Goal: Transaction & Acquisition: Purchase product/service

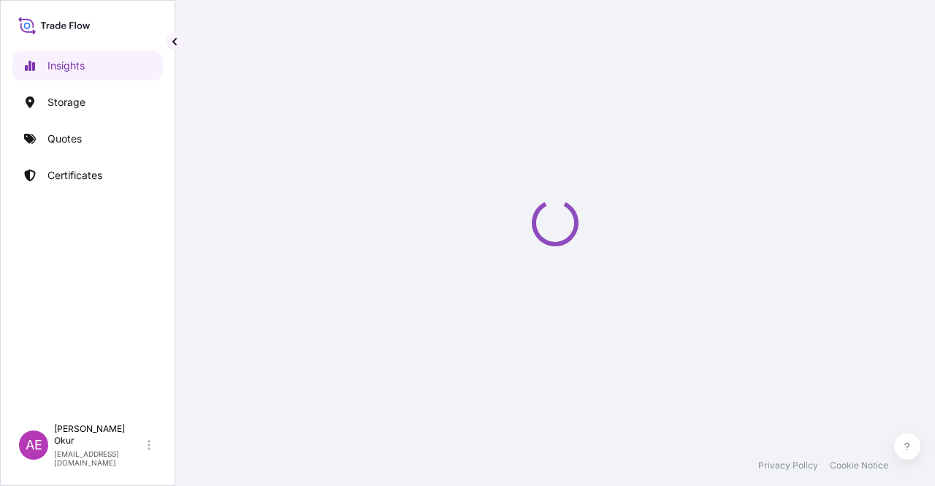
select select "2025"
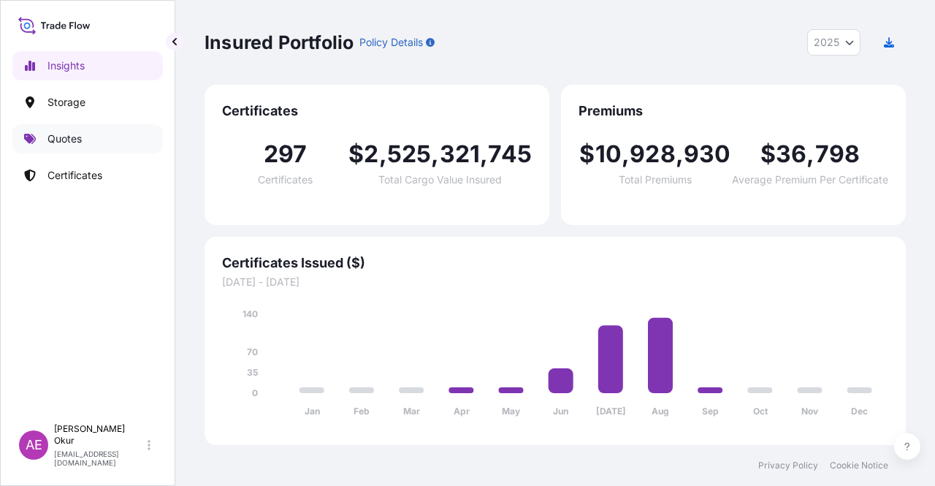
click at [66, 150] on link "Quotes" at bounding box center [87, 138] width 150 height 29
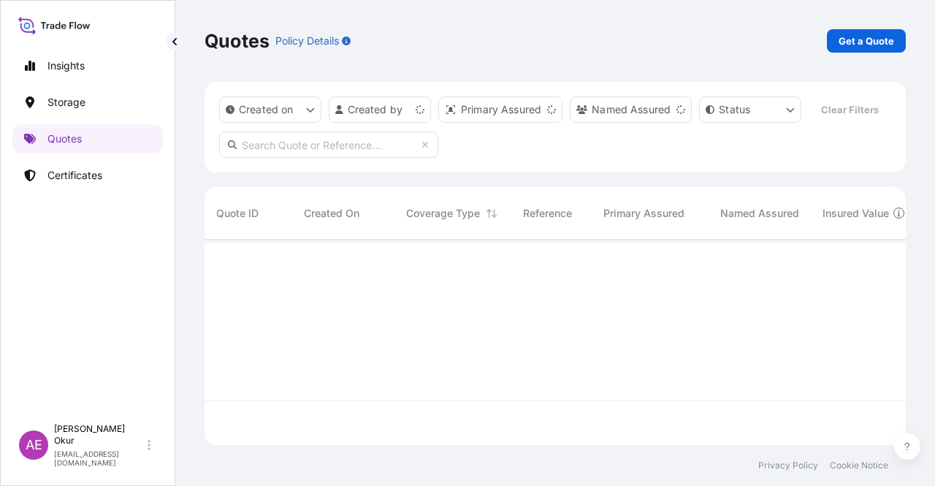
scroll to position [202, 689]
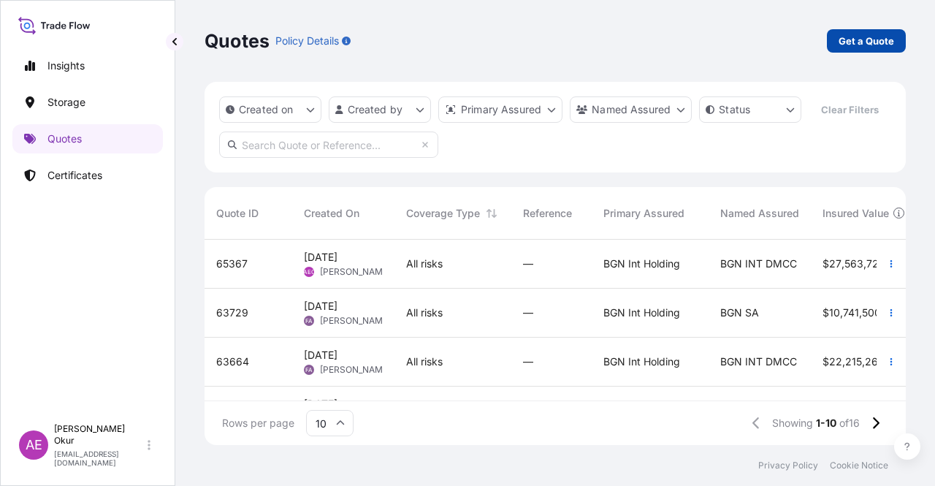
click at [891, 38] on p "Get a Quote" at bounding box center [866, 41] width 56 height 15
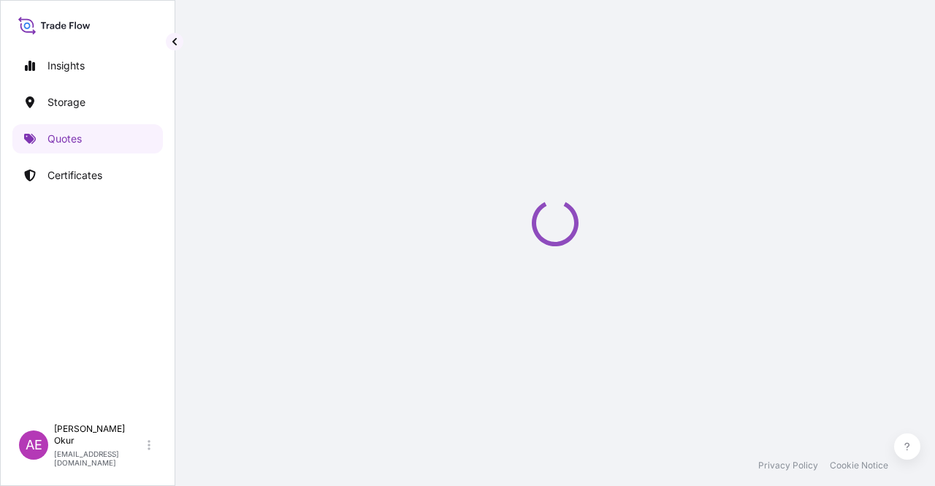
select select "Ocean Vessel"
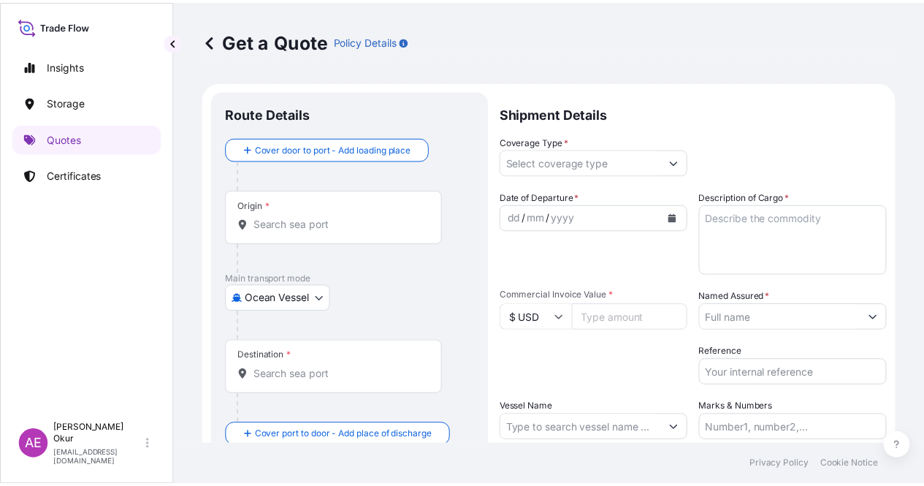
scroll to position [23, 0]
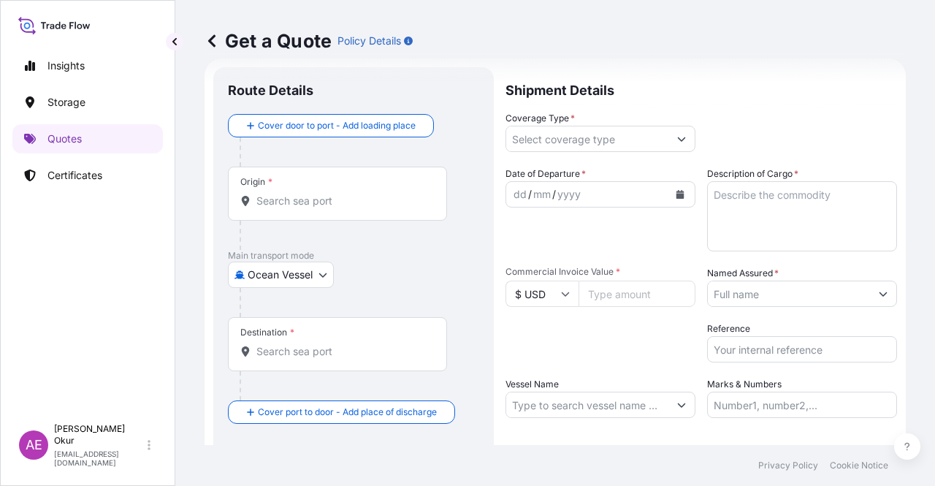
click at [348, 208] on div "Origin *" at bounding box center [337, 194] width 219 height 54
click at [348, 208] on input "Origin *" at bounding box center [342, 201] width 172 height 15
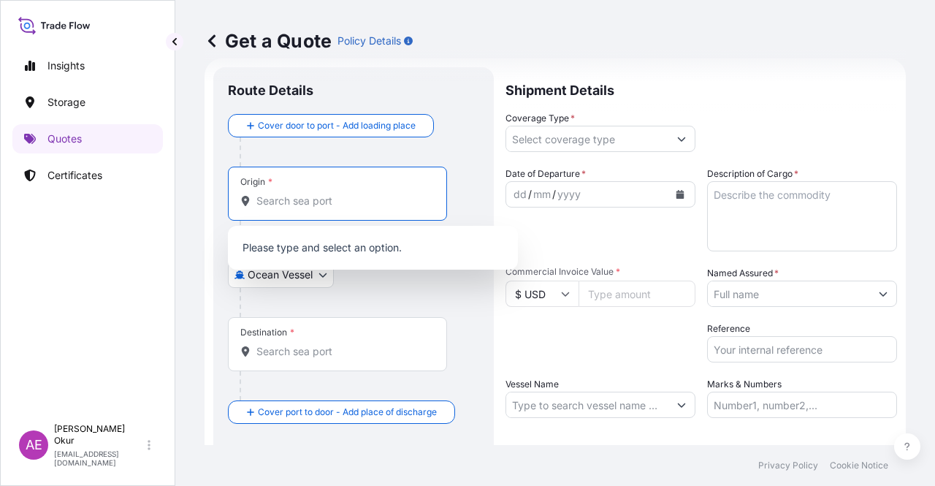
paste input "[GEOGRAPHIC_DATA]"
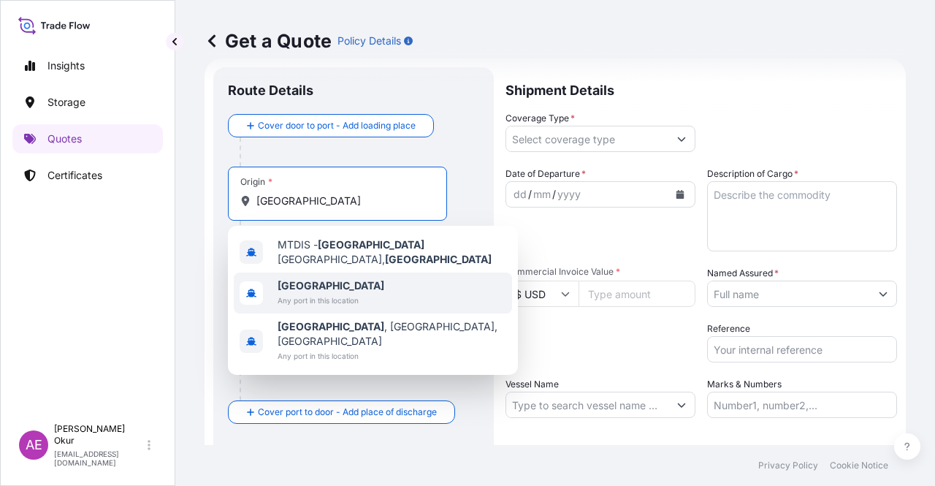
click at [351, 278] on span "[GEOGRAPHIC_DATA]" at bounding box center [331, 285] width 107 height 15
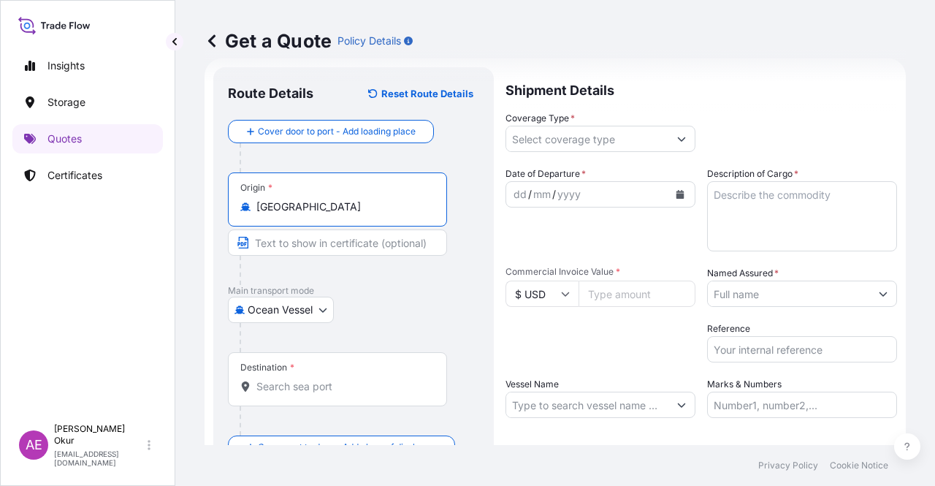
type input "[GEOGRAPHIC_DATA]"
click at [332, 249] on input "Text to appear on certificate" at bounding box center [337, 242] width 219 height 26
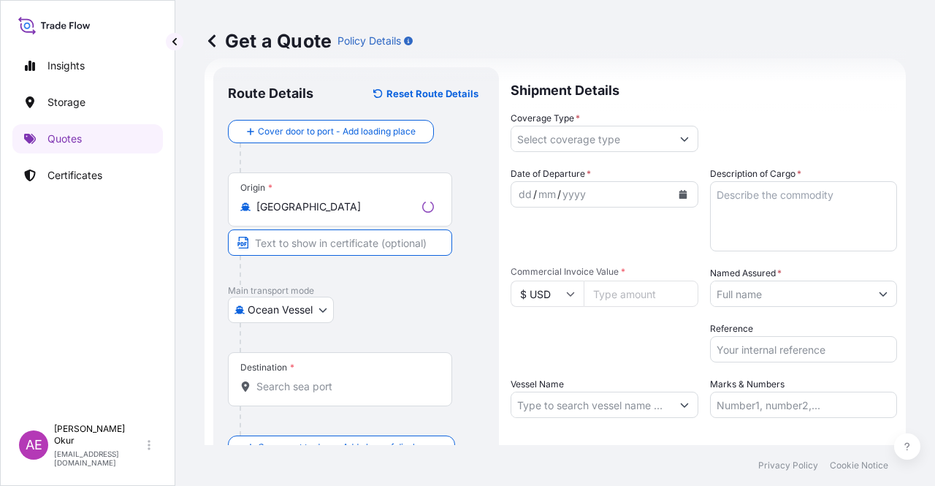
paste input "[GEOGRAPHIC_DATA]"
type input "[GEOGRAPHIC_DATA]"
click at [376, 392] on input "Destination *" at bounding box center [342, 386] width 172 height 15
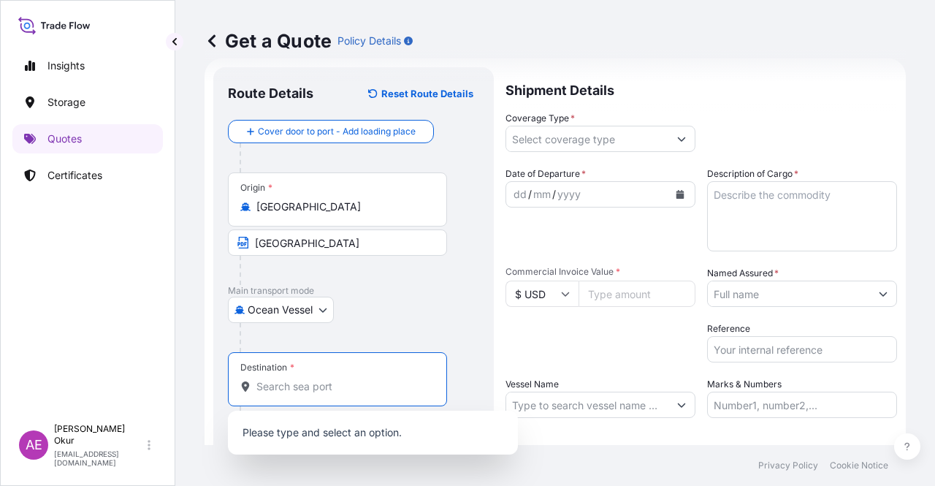
paste input "BENGHAZI"
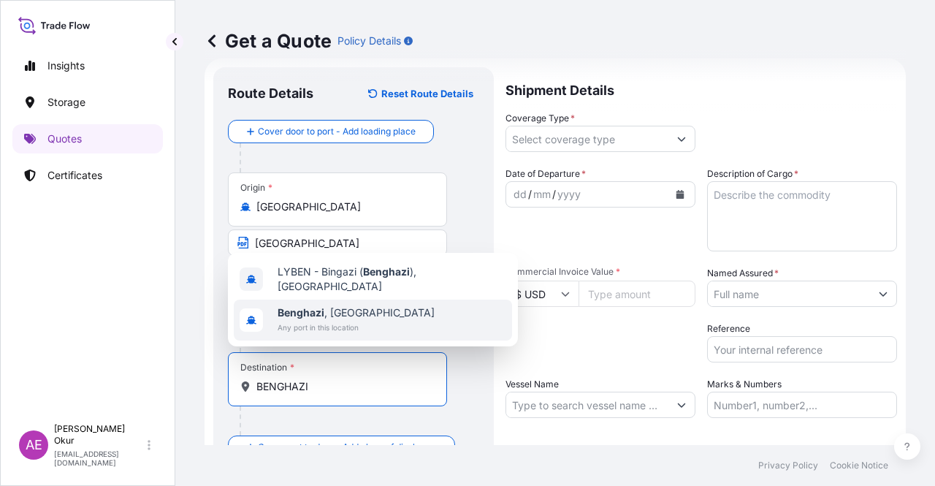
click at [361, 326] on div "[GEOGRAPHIC_DATA] , [GEOGRAPHIC_DATA] Any port in this location" at bounding box center [373, 319] width 278 height 41
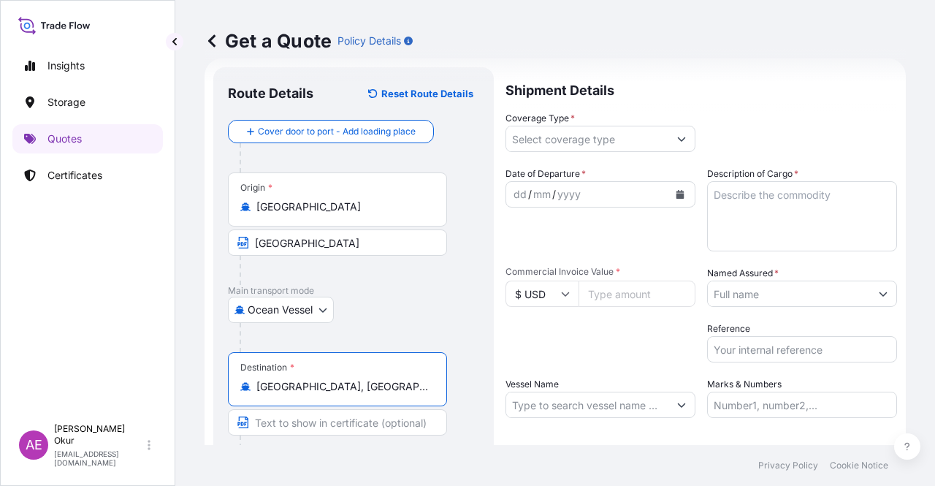
type input "[GEOGRAPHIC_DATA], [GEOGRAPHIC_DATA]"
click at [333, 422] on input "Text to appear on certificate" at bounding box center [337, 422] width 219 height 26
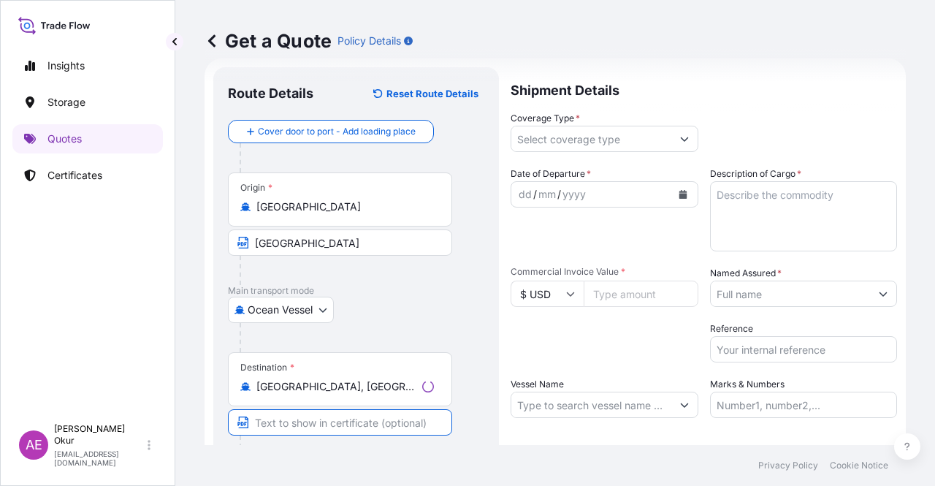
paste input "BENGHAZI"
type input "BENGHAZI / [GEOGRAPHIC_DATA]"
click at [621, 141] on input "Coverage Type *" at bounding box center [587, 139] width 162 height 26
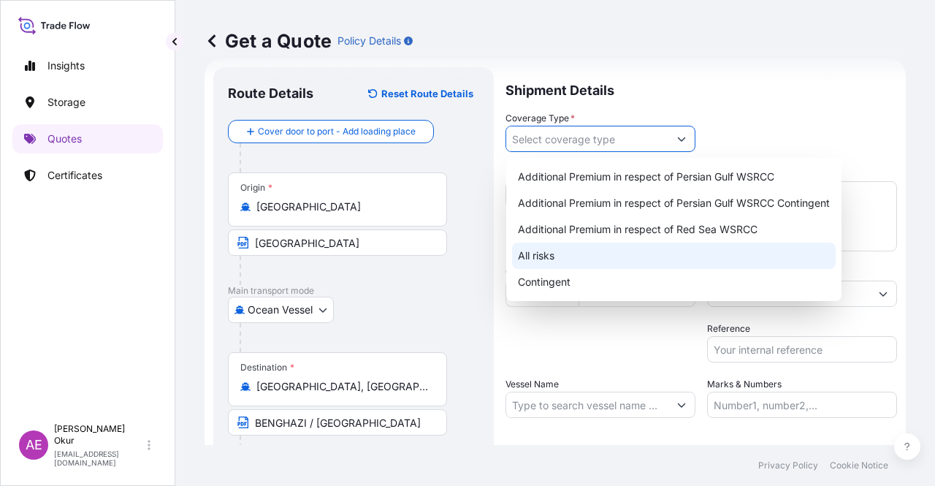
click at [575, 256] on div "All risks" at bounding box center [674, 255] width 324 height 26
type input "All risks"
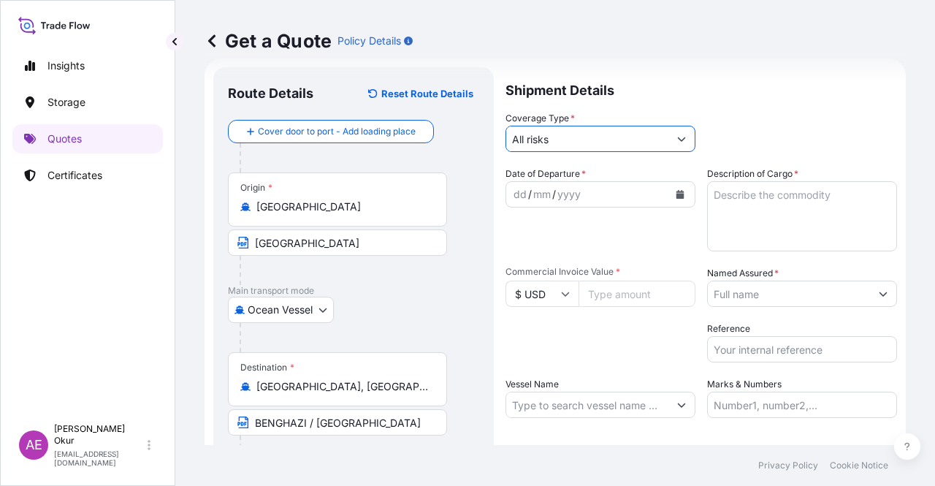
click at [522, 192] on div "dd" at bounding box center [520, 194] width 16 height 18
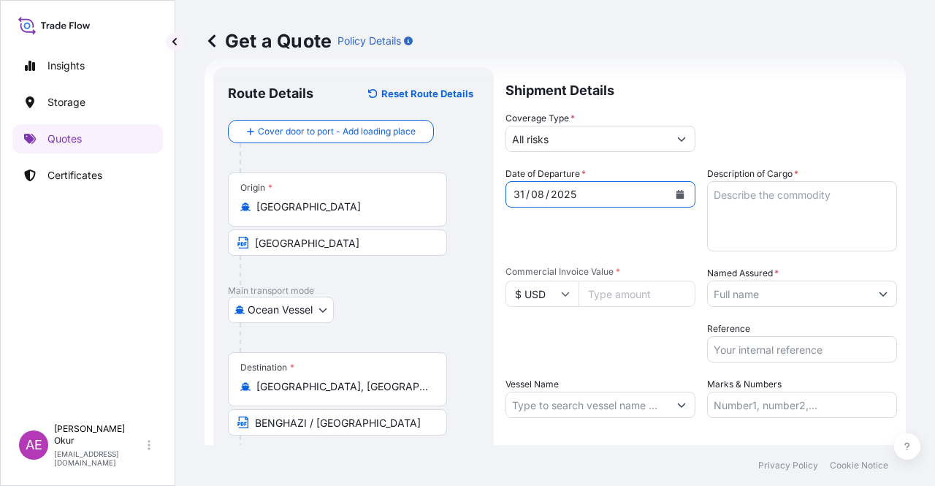
click at [765, 212] on textarea "Description of Cargo *" at bounding box center [802, 216] width 190 height 70
paste textarea "LOW SULPHUR FUEL OIL"
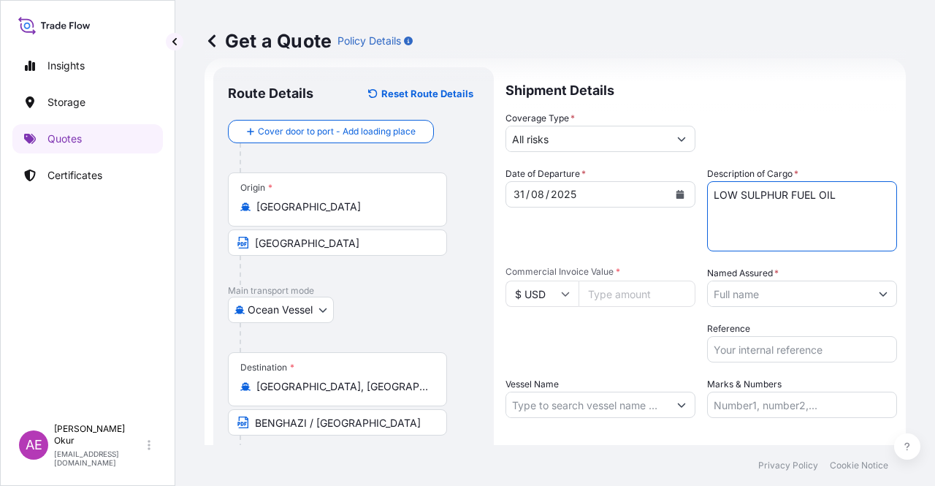
type textarea "LOW SULPHUR FUEL OIL"
click at [599, 283] on input "Commercial Invoice Value *" at bounding box center [636, 293] width 117 height 26
paste input "16112250"
type input "16112250"
click at [797, 292] on input "Named Assured *" at bounding box center [789, 293] width 162 height 26
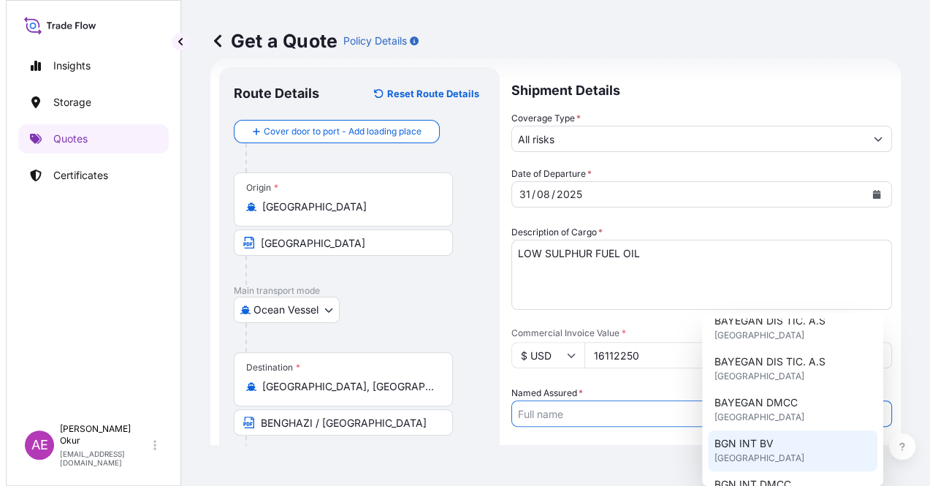
scroll to position [73, 0]
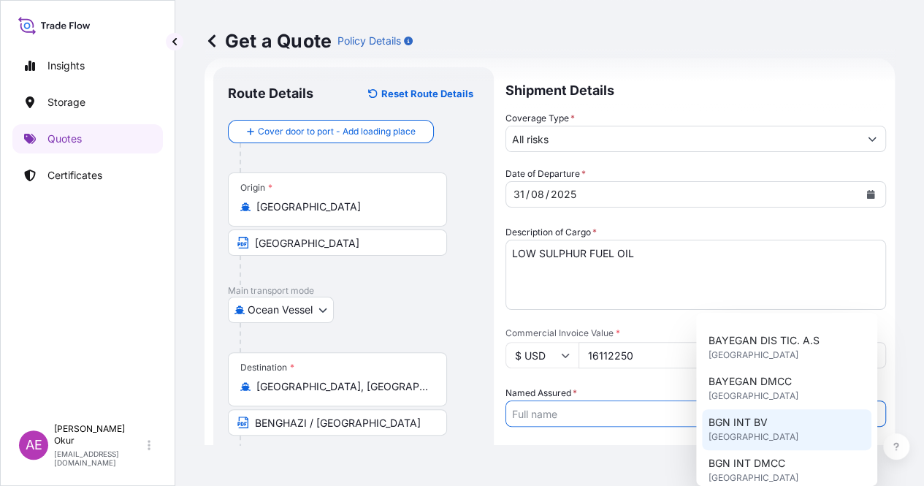
click at [773, 426] on div "BGN INT BV [GEOGRAPHIC_DATA]" at bounding box center [786, 429] width 169 height 41
type input "BGN INT BV"
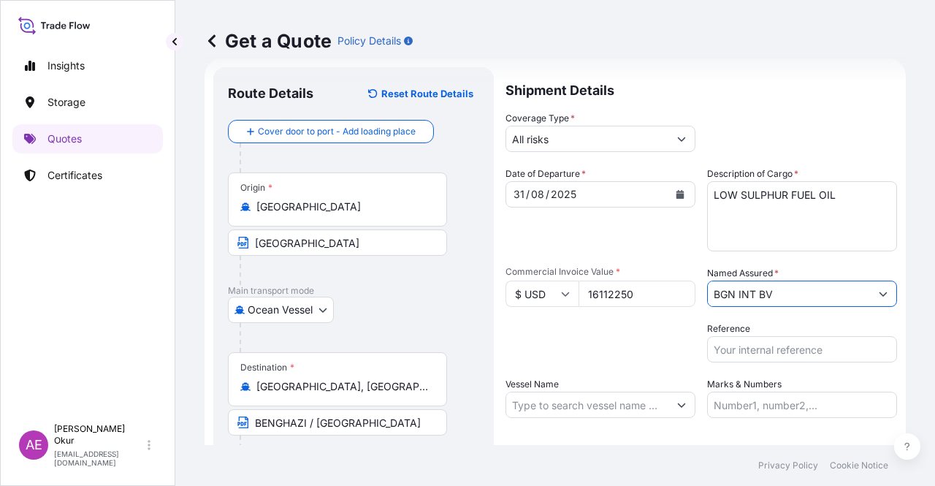
click at [781, 303] on input "BGN INT BV" at bounding box center [789, 293] width 162 height 26
click at [870, 299] on button "Show suggestions" at bounding box center [883, 293] width 26 height 26
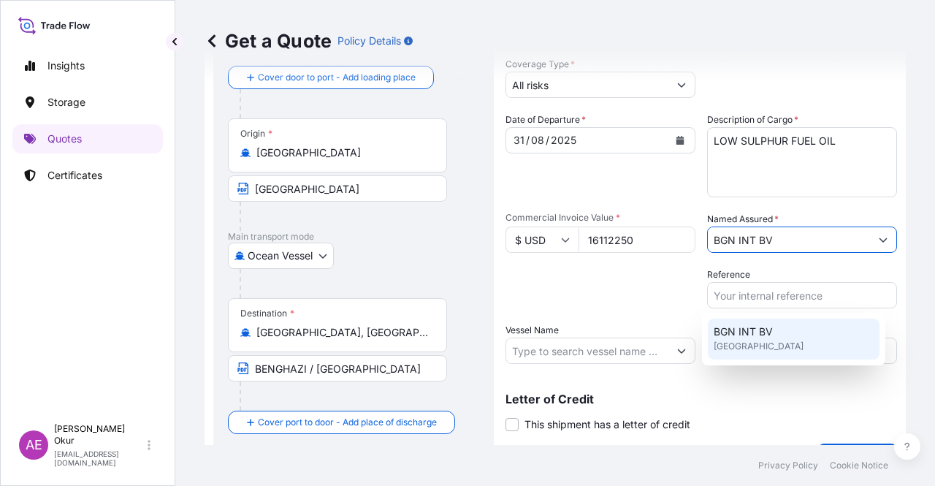
scroll to position [96, 0]
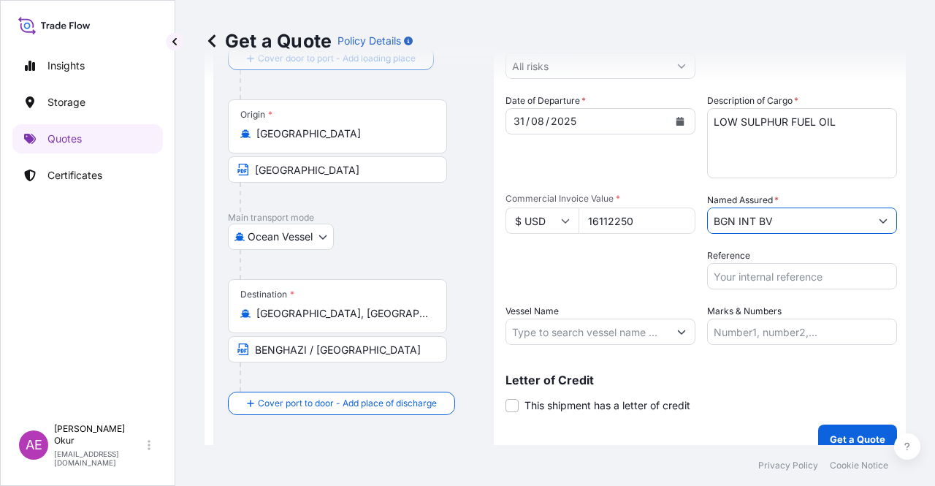
click at [870, 230] on button "Show suggestions" at bounding box center [883, 220] width 26 height 26
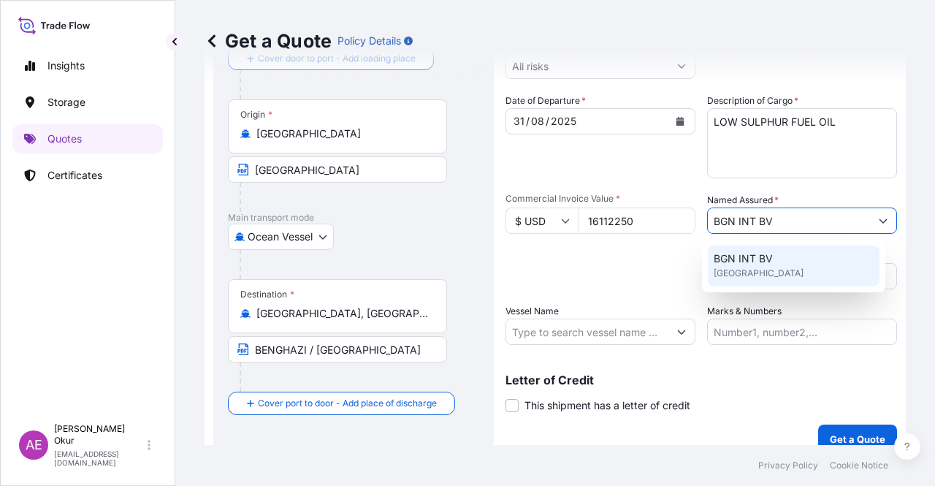
click at [875, 231] on button "Show suggestions" at bounding box center [883, 220] width 26 height 26
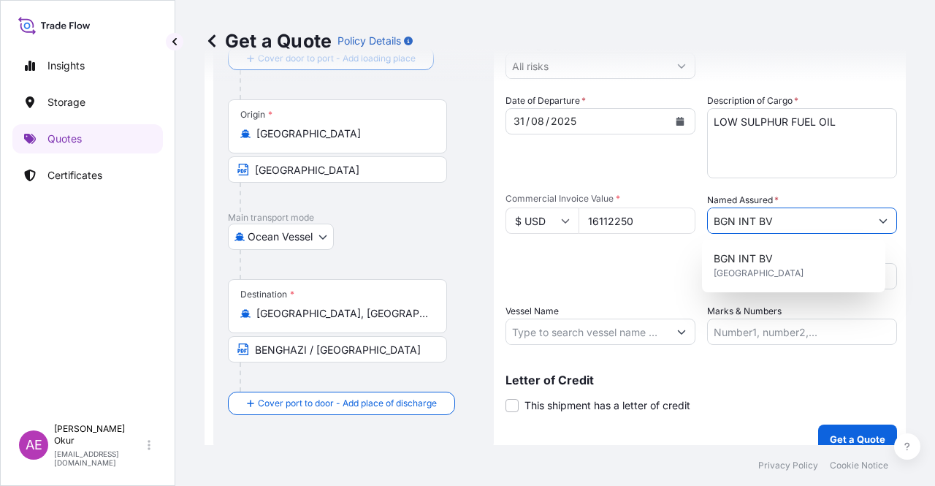
click at [876, 215] on button "Show suggestions" at bounding box center [883, 220] width 26 height 26
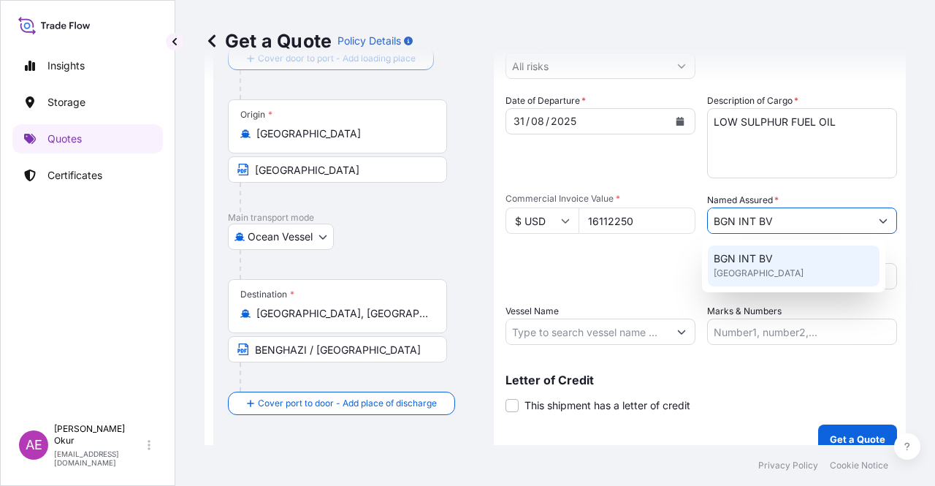
click at [805, 258] on div "BGN INT BV [GEOGRAPHIC_DATA]" at bounding box center [794, 265] width 172 height 41
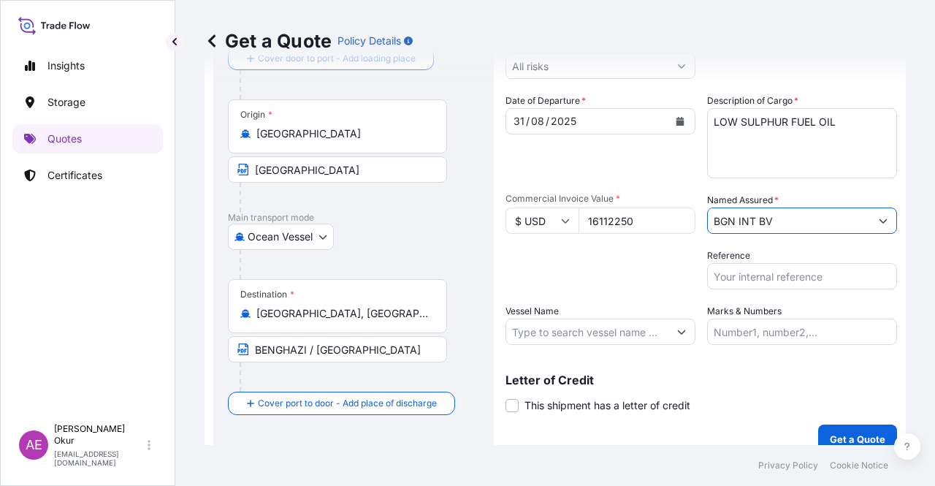
click at [870, 218] on button "Show suggestions" at bounding box center [883, 220] width 26 height 26
drag, startPoint x: 840, startPoint y: 220, endPoint x: 326, endPoint y: 229, distance: 514.2
click at [431, 223] on form "Route Details Reset Route Details Cover door to port - Add loading place Place …" at bounding box center [554, 223] width 701 height 477
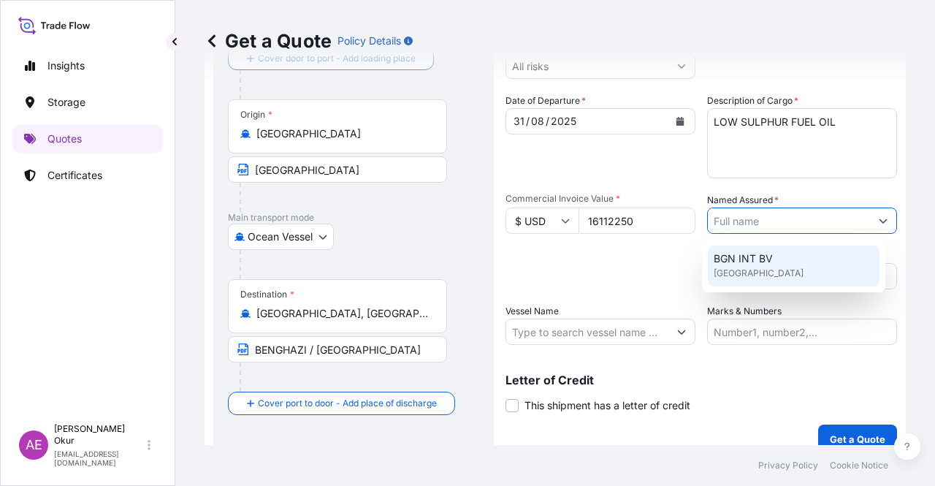
click at [881, 213] on button "Show suggestions" at bounding box center [883, 220] width 26 height 26
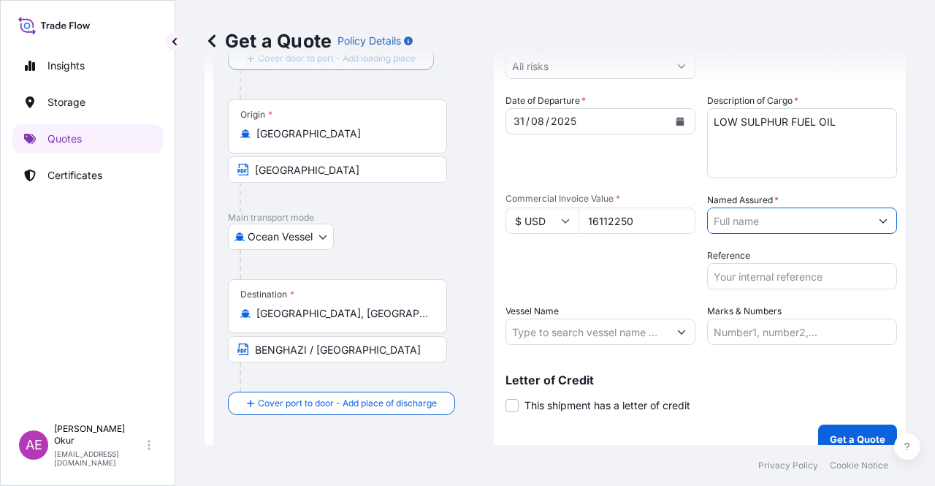
click at [876, 217] on button "Show suggestions" at bounding box center [883, 220] width 26 height 26
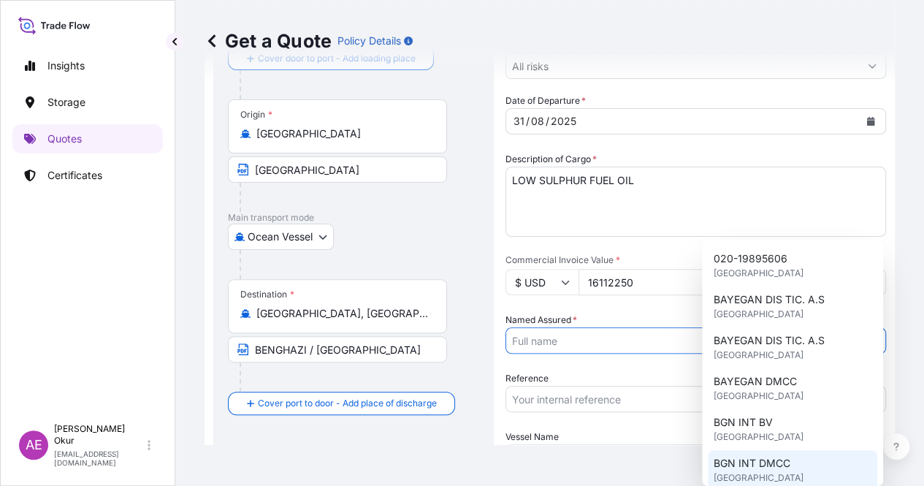
click at [778, 456] on span "BGN INT DMCC" at bounding box center [751, 463] width 77 height 15
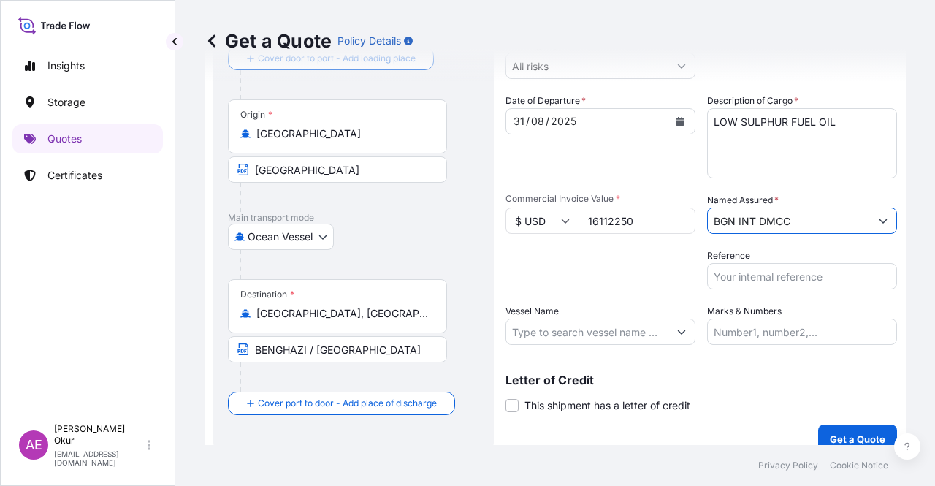
type input "BGN INT DMCC"
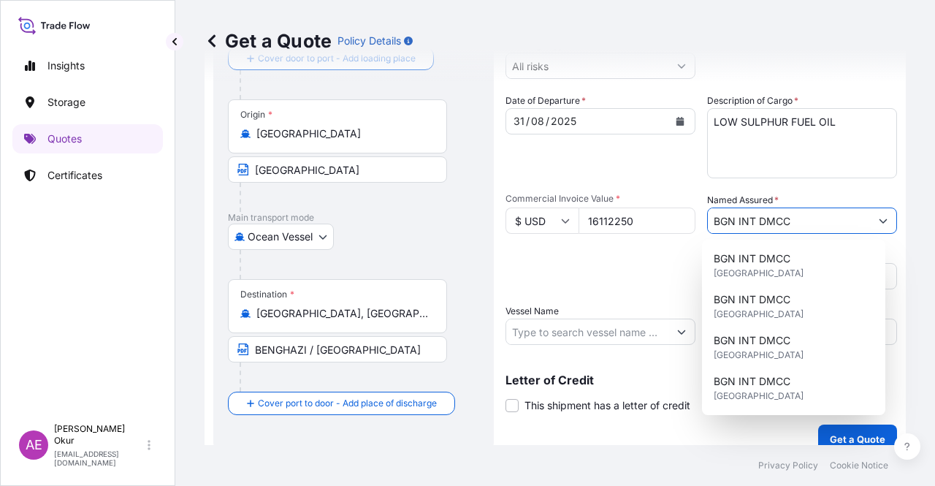
click at [559, 342] on input "Vessel Name" at bounding box center [587, 331] width 162 height 26
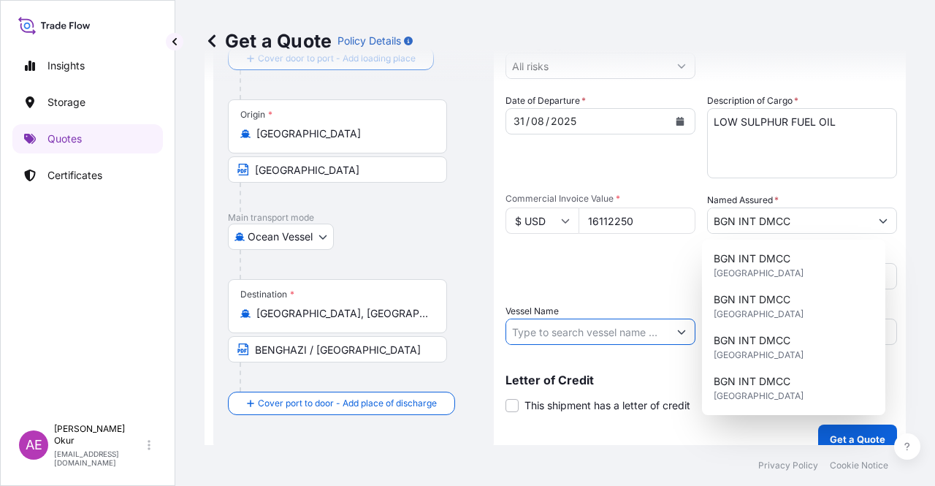
paste input "MAGIC STAR"
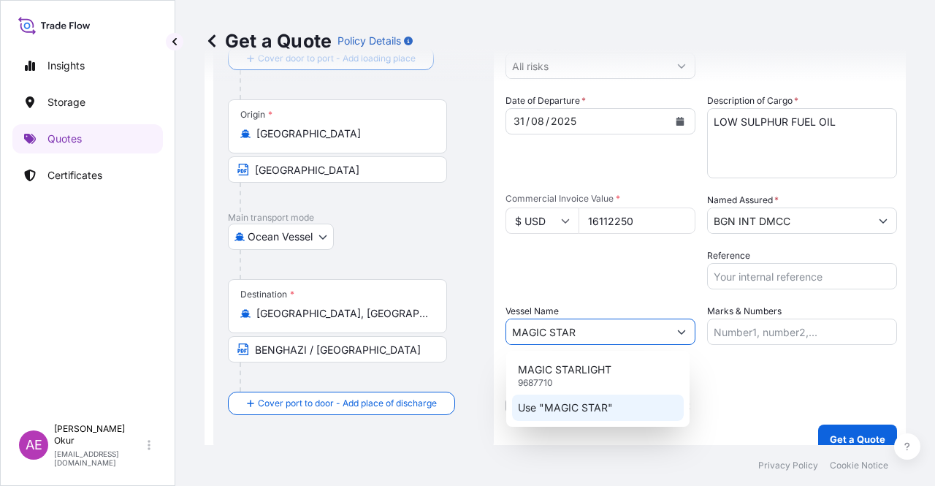
click at [592, 410] on p "Use "MAGIC STAR"" at bounding box center [565, 407] width 95 height 15
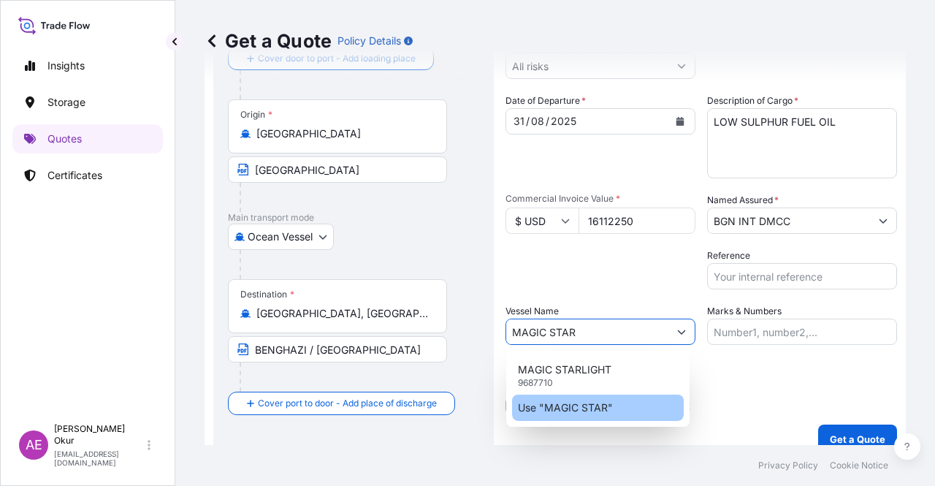
type input "MAGIC STAR"
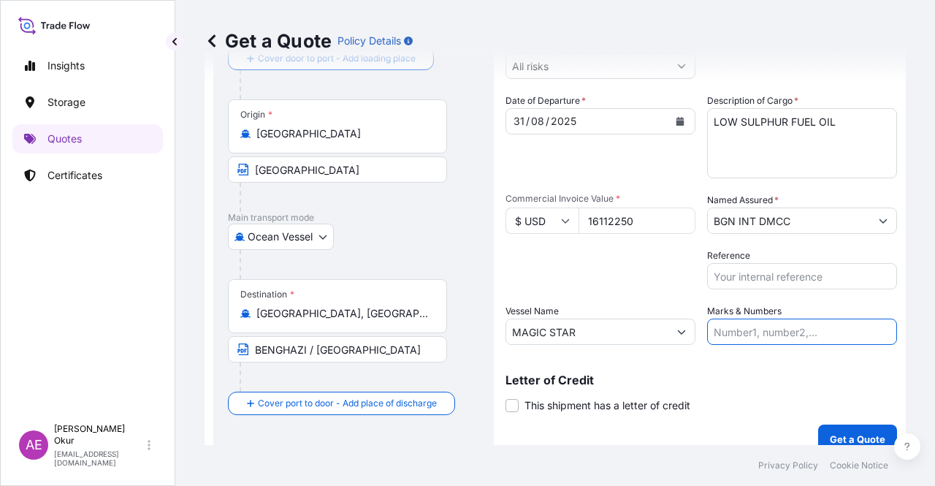
click at [746, 319] on input "Marks & Numbers" at bounding box center [802, 331] width 190 height 26
drag, startPoint x: 743, startPoint y: 327, endPoint x: 804, endPoint y: 334, distance: 61.1
click at [804, 334] on input "PO NO:25Y0140700 Quantity M/[PERSON_NAME]: 6.692,866 Premium: USD 380,62" at bounding box center [802, 331] width 190 height 26
paste input "2229"
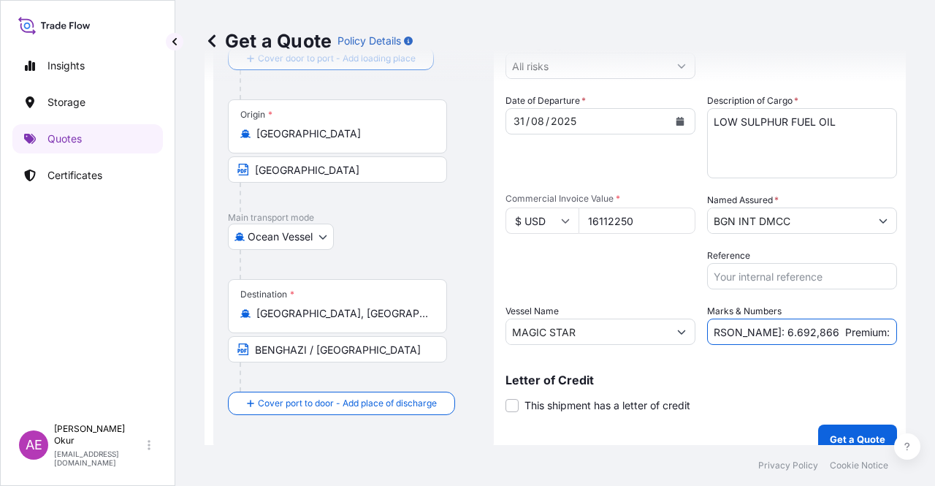
drag, startPoint x: 884, startPoint y: 336, endPoint x: 934, endPoint y: 335, distance: 49.7
click at [934, 335] on div "Get a Quote Policy Details Route Details Reset Route Details Cover door to port…" at bounding box center [554, 222] width 759 height 445
click at [837, 335] on input "PO NO:25Y0222900 Quantity M/[PERSON_NAME]: 6.692,866 Premium: USD 380,62" at bounding box center [802, 331] width 190 height 26
drag, startPoint x: 719, startPoint y: 333, endPoint x: 767, endPoint y: 332, distance: 48.2
click at [767, 332] on input "PO NO:25Y0222900 Quantity M/[PERSON_NAME]: 6.692,866 Premium: USD 380,62" at bounding box center [802, 331] width 190 height 26
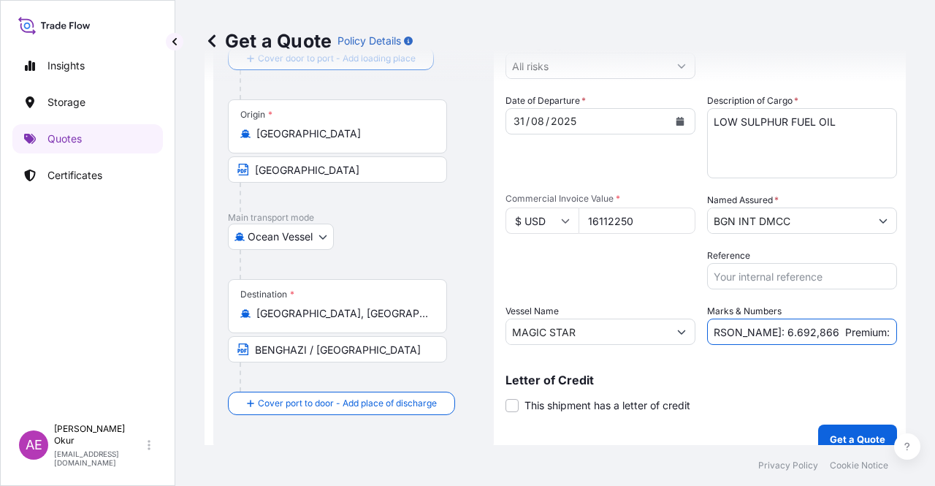
paste input "31.500,00"
drag, startPoint x: 870, startPoint y: 336, endPoint x: 934, endPoint y: 322, distance: 65.7
click at [934, 322] on div "Get a Quote Policy Details Route Details Reset Route Details Cover door to port…" at bounding box center [554, 222] width 759 height 445
click at [839, 318] on input "PO NO:25Y0222900 Quantity M/[PERSON_NAME]: 31.500,00 Premium: USD 380,62" at bounding box center [802, 331] width 190 height 26
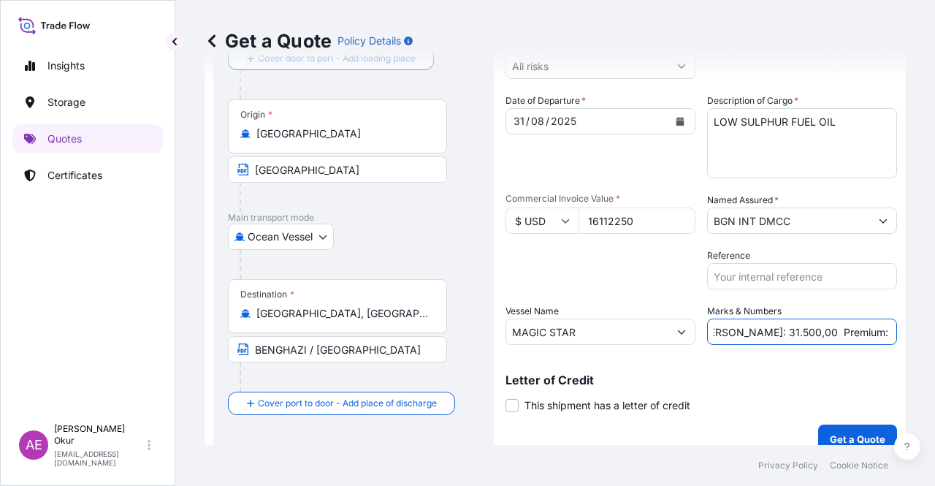
drag, startPoint x: 845, startPoint y: 328, endPoint x: 934, endPoint y: 332, distance: 89.2
click at [934, 332] on div "Get a Quote Policy Details Route Details Reset Route Details Cover door to port…" at bounding box center [554, 222] width 759 height 445
paste input "1.772,35"
type input "PO NO:25Y0222900 Quantity M/[PERSON_NAME]: 31.500,00 Premium: USD 1.772,35"
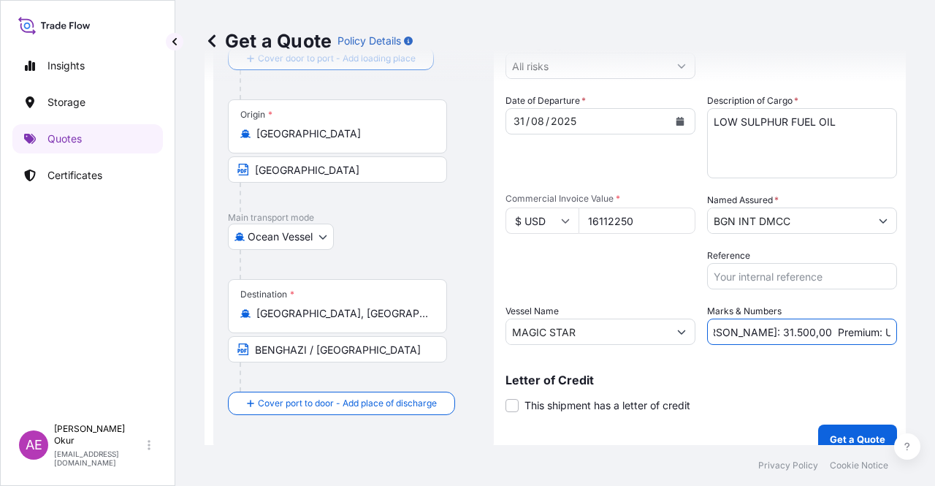
scroll to position [0, 0]
click at [521, 402] on label "This shipment has a letter of credit" at bounding box center [597, 404] width 185 height 15
click at [505, 397] on input "This shipment has a letter of credit" at bounding box center [505, 397] width 0 height 0
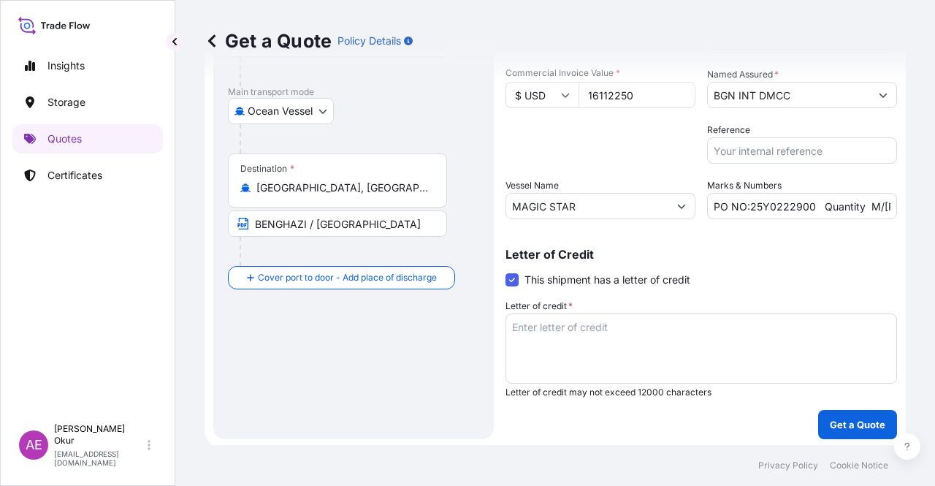
scroll to position [224, 0]
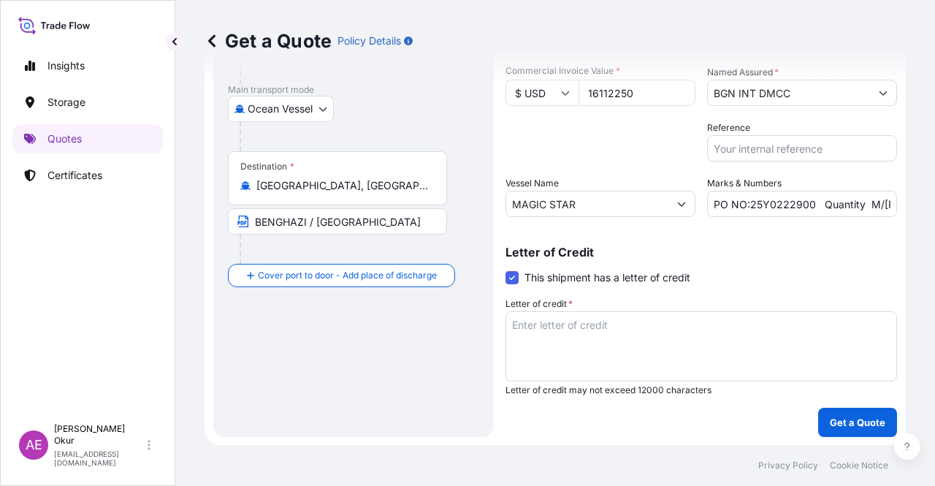
click at [600, 354] on textarea "Letter of credit *" at bounding box center [700, 346] width 391 height 70
paste textarea "CONSIGNEE : TO THE ORDER OF ARAB BANK ([GEOGRAPHIC_DATA]) LTD. REMARKS: • INSUR…"
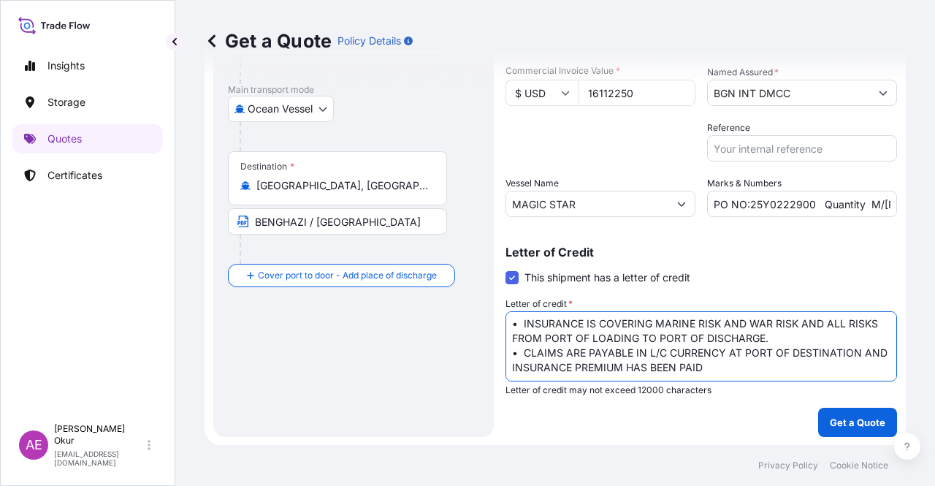
scroll to position [0, 0]
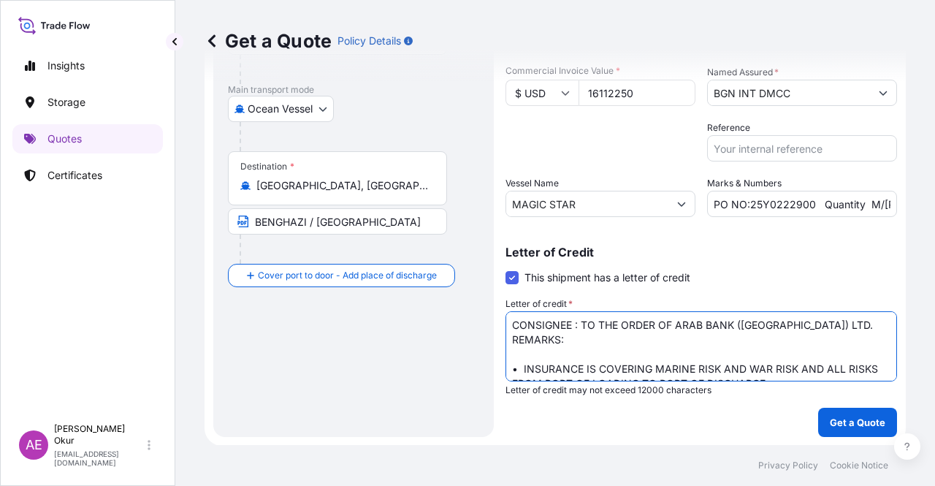
type textarea "CONSIGNEE : TO THE ORDER OF ARAB BANK ([GEOGRAPHIC_DATA]) LTD. REMARKS: • INSUR…"
click at [843, 415] on p "Get a Quote" at bounding box center [858, 422] width 56 height 15
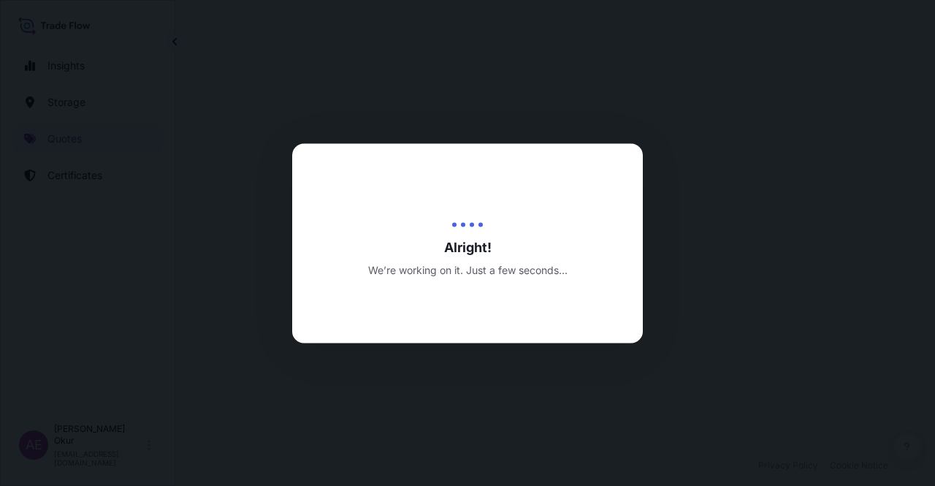
select select "Ocean Vessel"
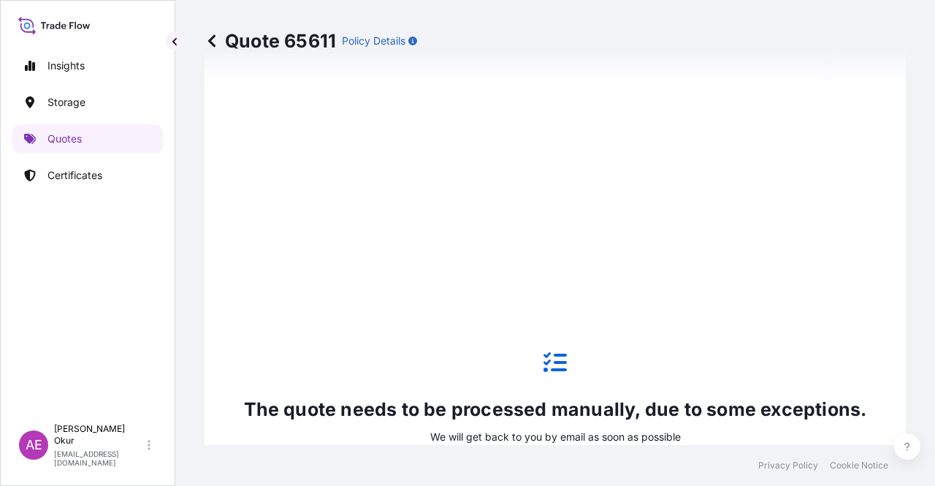
scroll to position [611, 0]
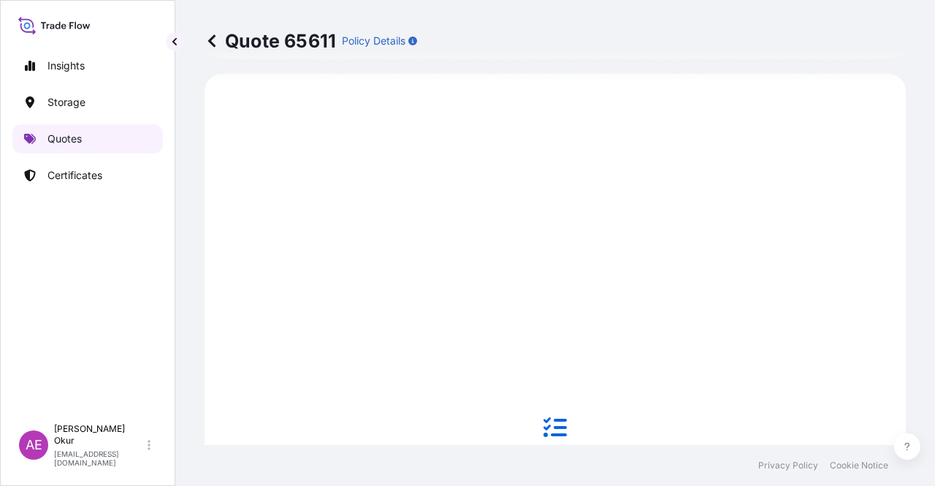
click at [110, 137] on link "Quotes" at bounding box center [87, 138] width 150 height 29
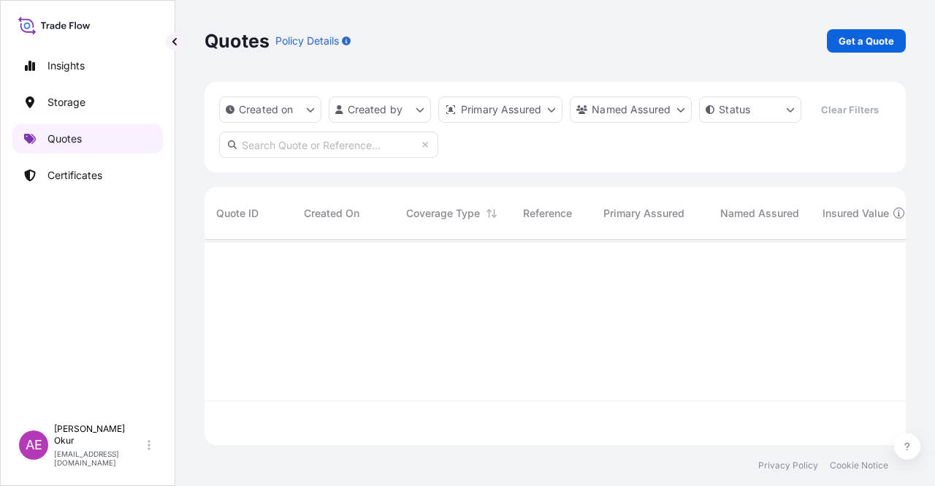
scroll to position [202, 689]
click at [837, 33] on link "Get a Quote" at bounding box center [866, 40] width 79 height 23
select select "Ocean Vessel"
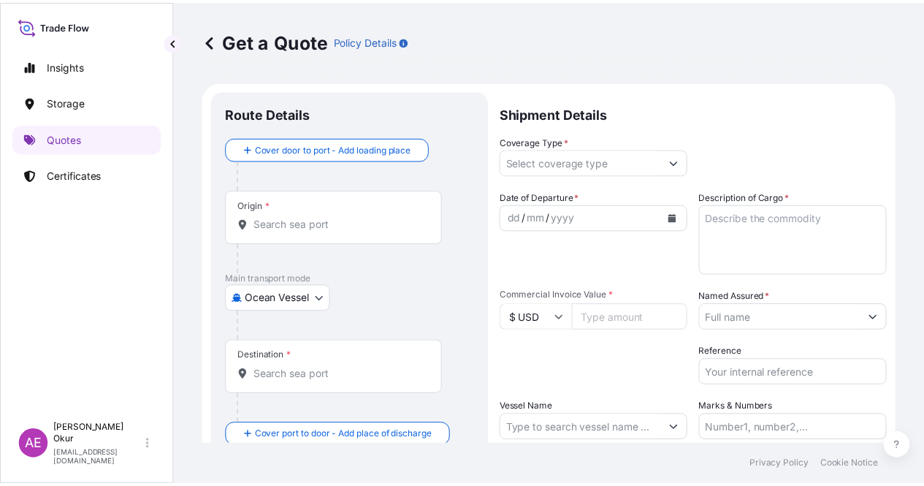
scroll to position [23, 0]
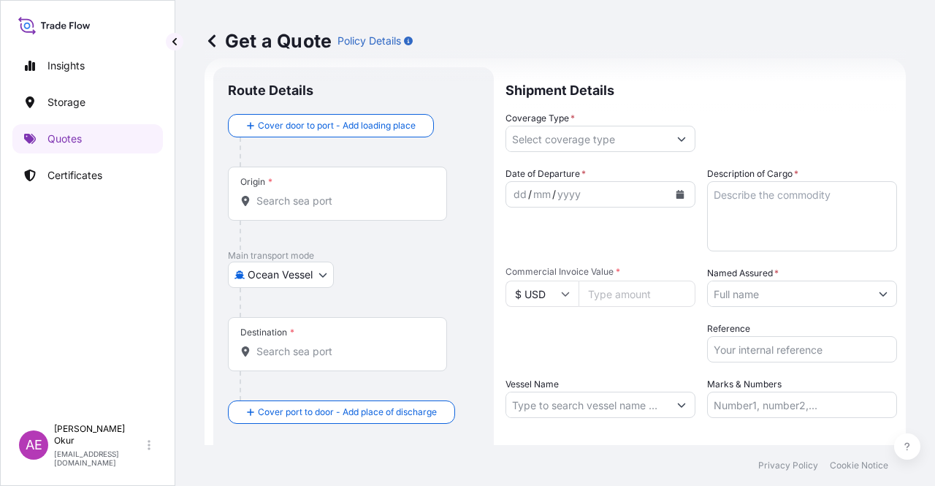
click at [326, 196] on input "Origin *" at bounding box center [342, 201] width 172 height 15
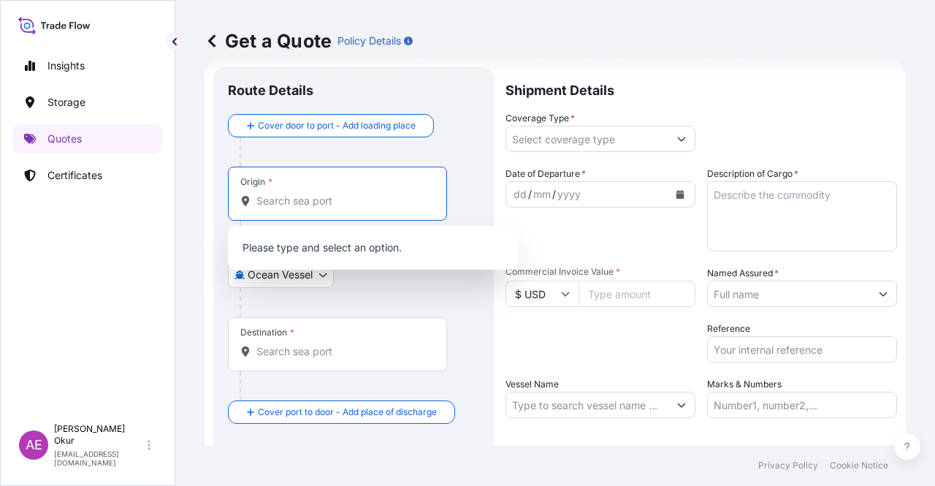
paste input "SIDI KERIR"
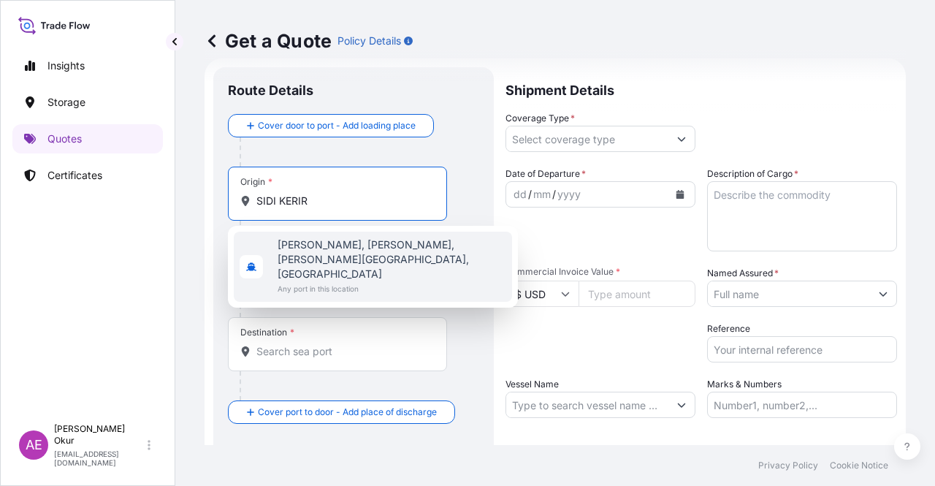
click at [358, 259] on span "[PERSON_NAME], [PERSON_NAME], [PERSON_NAME][GEOGRAPHIC_DATA], [GEOGRAPHIC_DATA]" at bounding box center [392, 259] width 229 height 44
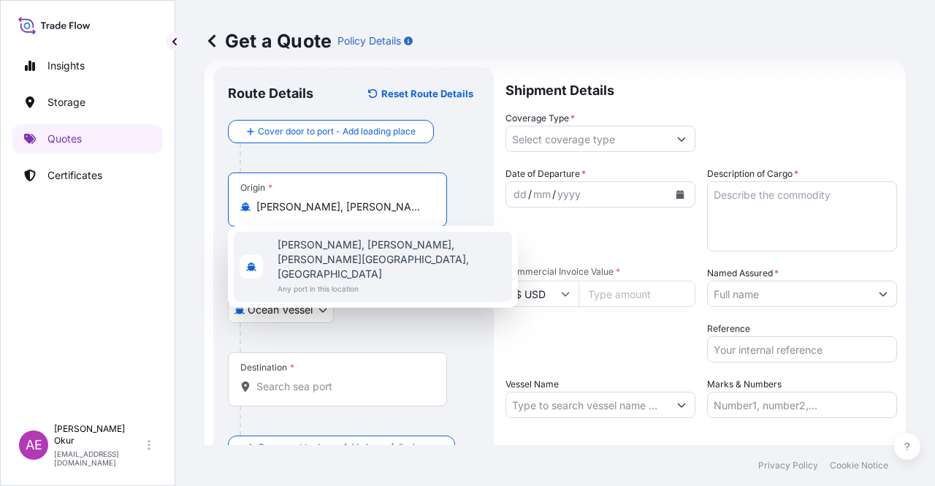
type input "[PERSON_NAME], [PERSON_NAME], [PERSON_NAME][GEOGRAPHIC_DATA], [GEOGRAPHIC_DATA]"
click at [325, 229] on input "Text to appear on certificate" at bounding box center [337, 242] width 219 height 26
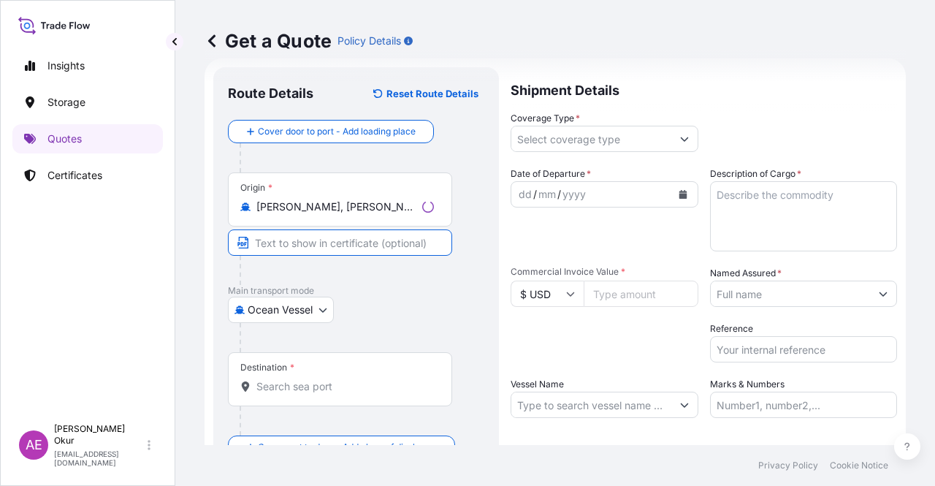
paste input "SIDI KERIR"
paste input "[GEOGRAPHIC_DATA]"
type input "SIDI KERIR / [GEOGRAPHIC_DATA]"
click at [324, 399] on div "Destination *" at bounding box center [337, 379] width 219 height 54
click at [324, 394] on input "Destination *" at bounding box center [342, 386] width 172 height 15
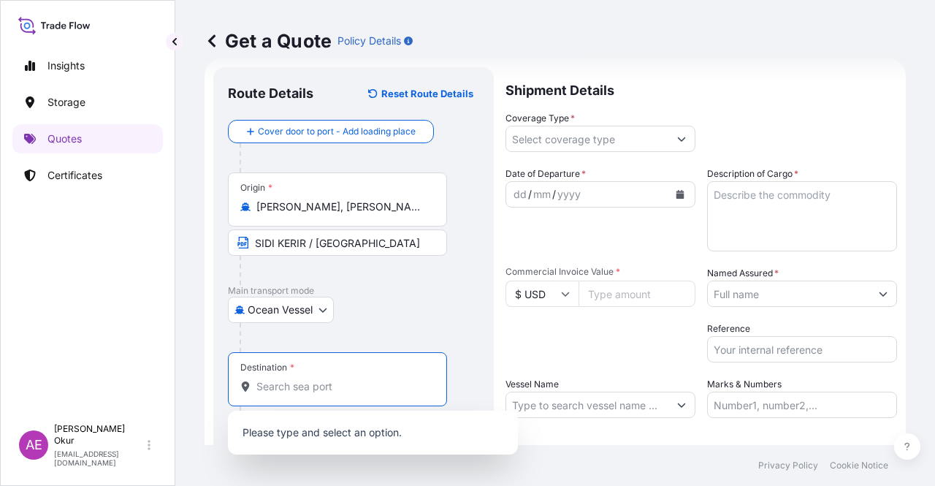
paste input "JORF [GEOGRAPHIC_DATA]"
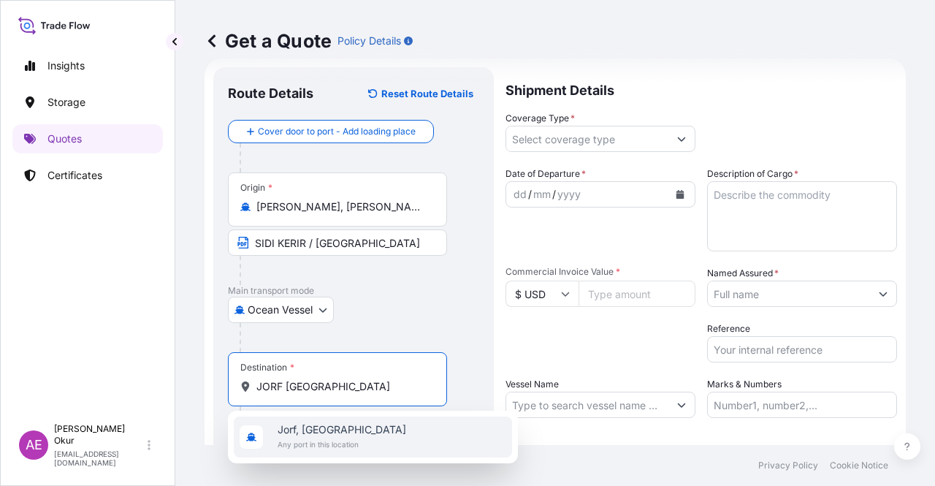
click at [349, 429] on span "Jorf, [GEOGRAPHIC_DATA]" at bounding box center [342, 429] width 129 height 15
type input "Jorf, [GEOGRAPHIC_DATA]"
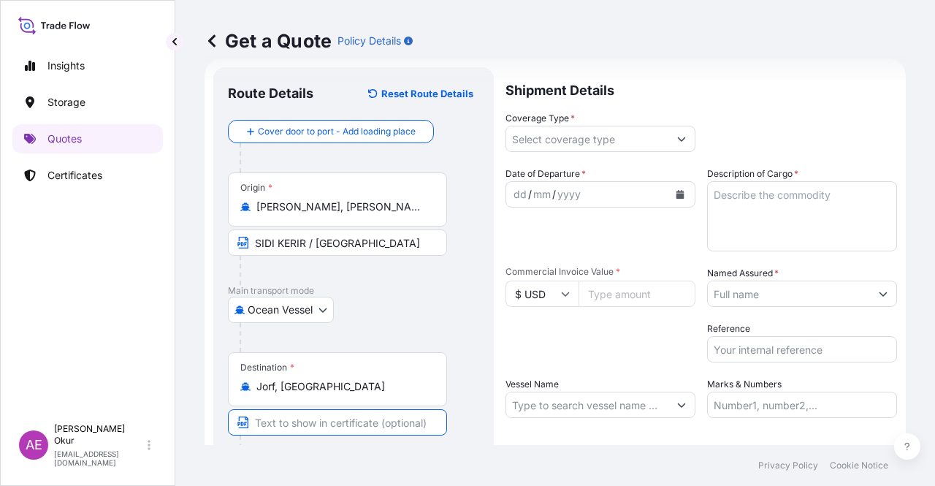
click at [342, 426] on input "Text to appear on certificate" at bounding box center [337, 422] width 219 height 26
paste input "JORF [GEOGRAPHIC_DATA]"
paste input "[GEOGRAPHIC_DATA]"
type input "JORF [GEOGRAPHIC_DATA] / [GEOGRAPHIC_DATA]"
click at [593, 134] on input "Coverage Type *" at bounding box center [587, 139] width 162 height 26
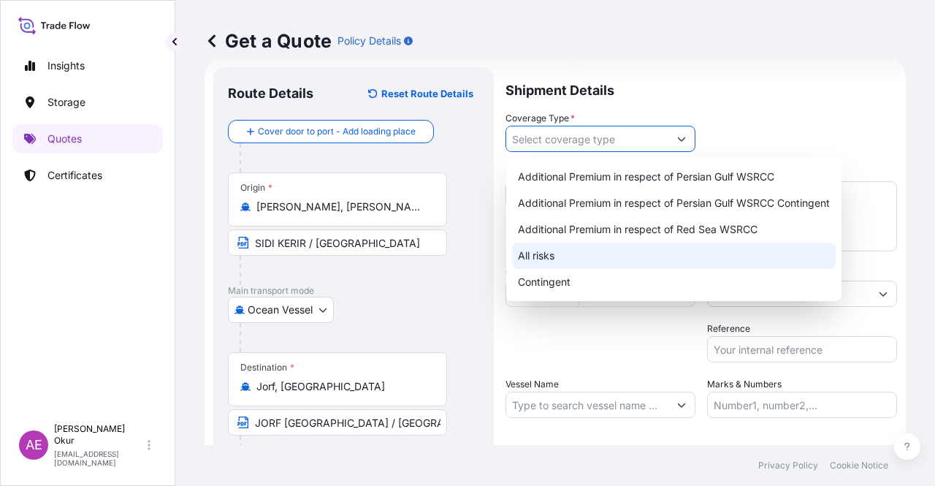
click at [594, 253] on div "All risks" at bounding box center [674, 255] width 324 height 26
type input "All risks"
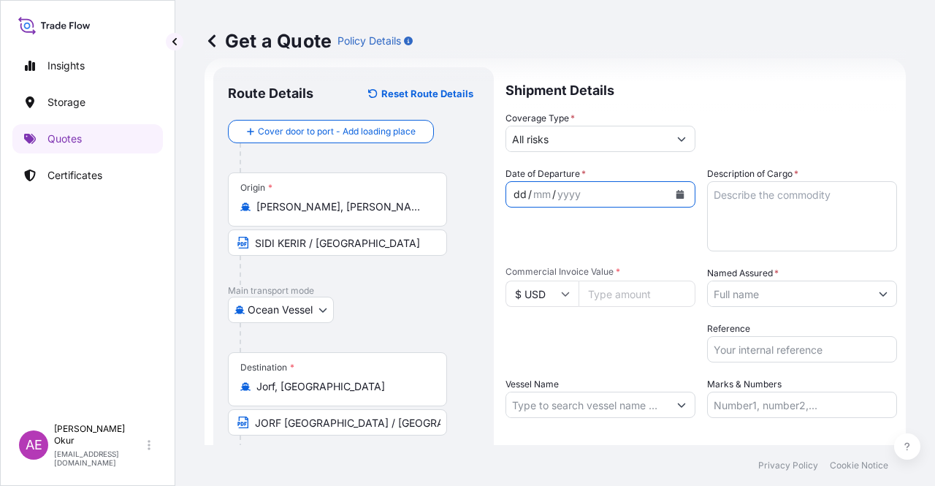
click at [520, 188] on div "dd" at bounding box center [520, 194] width 16 height 18
click at [835, 200] on textarea "Description of Cargo *" at bounding box center [802, 216] width 190 height 70
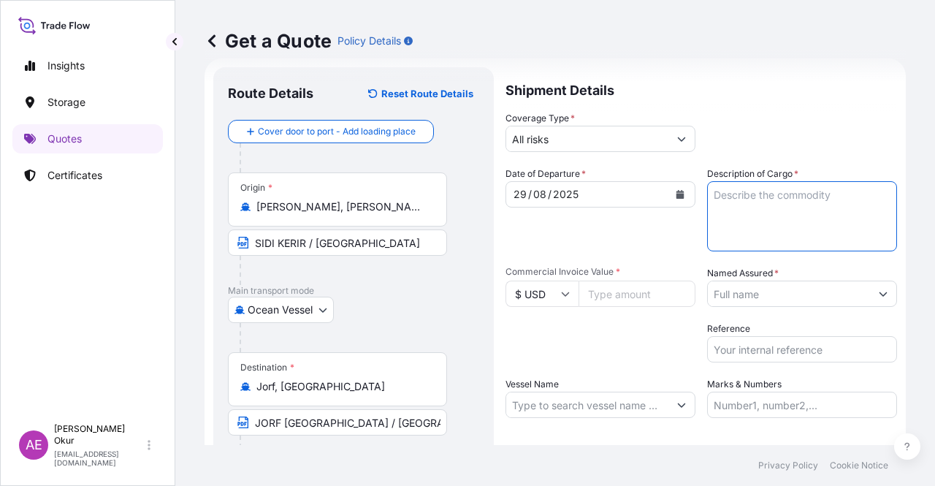
paste textarea "GASOIL"
type textarea "GASOIL"
click at [644, 294] on input "Commercial Invoice Value *" at bounding box center [636, 293] width 117 height 26
paste input "26666072.02"
type input "26666072.02"
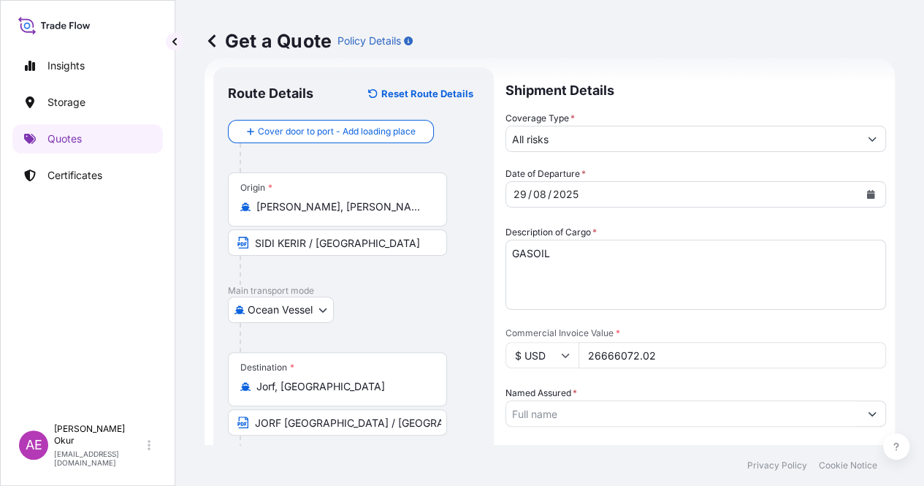
click at [797, 400] on input "Named Assured *" at bounding box center [682, 413] width 353 height 26
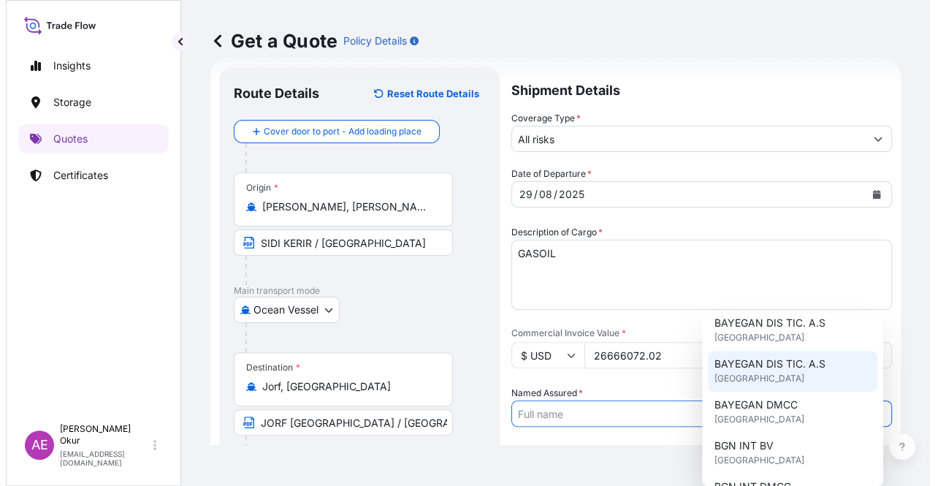
scroll to position [73, 0]
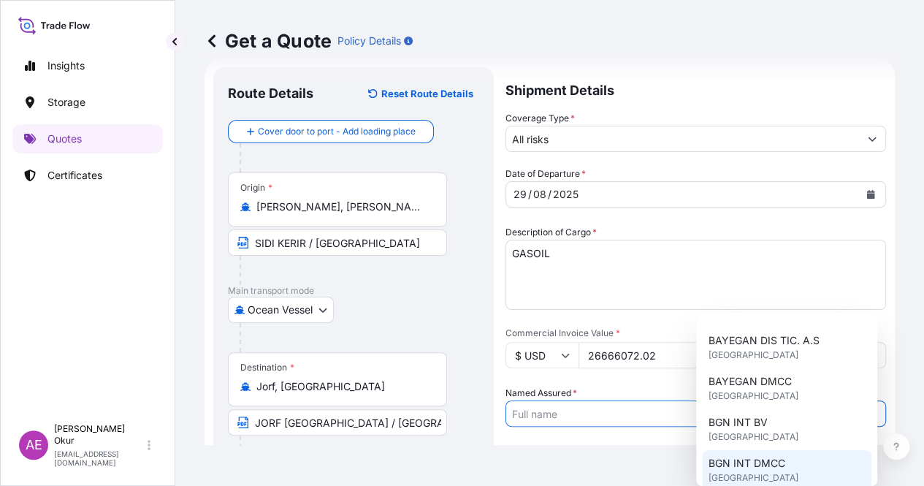
click at [768, 459] on span "BGN INT DMCC" at bounding box center [746, 463] width 77 height 15
type input "BGN INT DMCC"
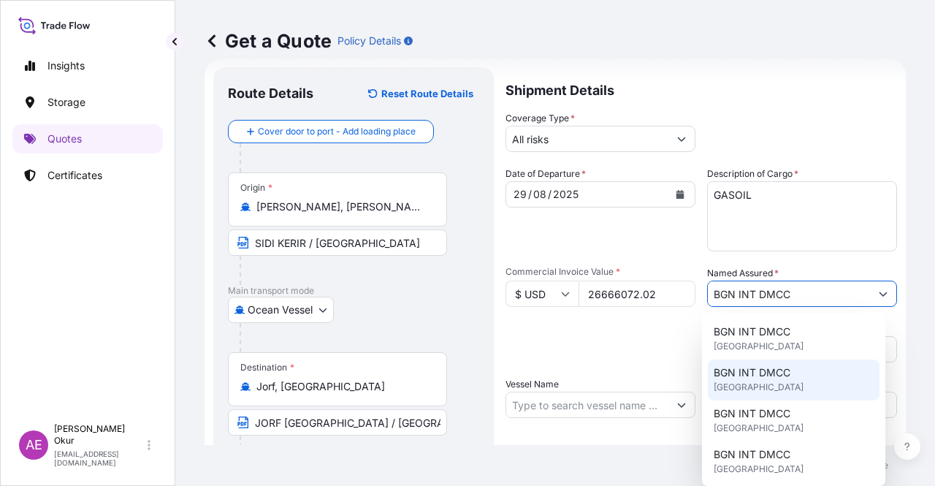
click at [585, 404] on input "Vessel Name" at bounding box center [587, 404] width 162 height 26
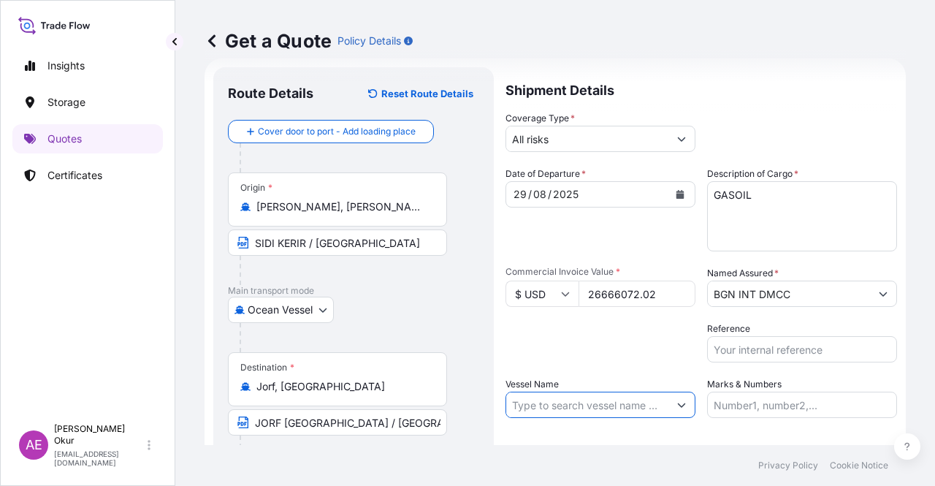
paste input "[PERSON_NAME]"
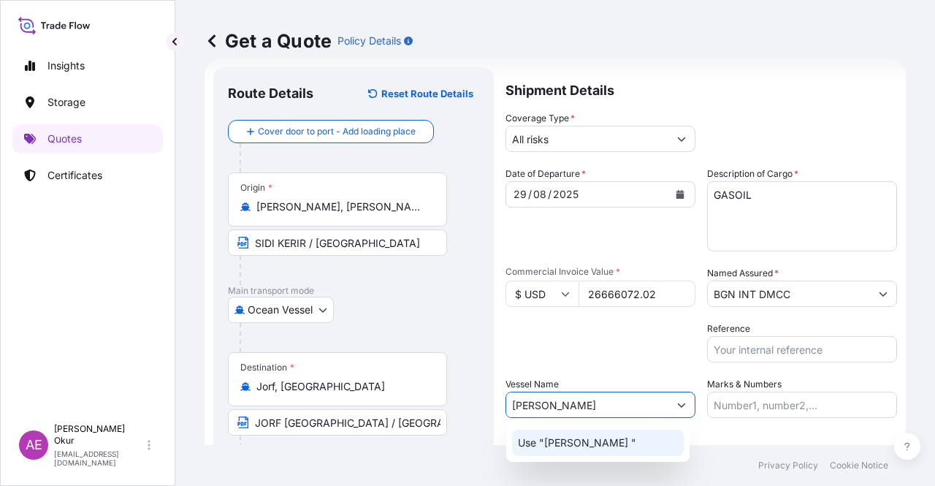
click at [613, 439] on p "Use "[PERSON_NAME] "" at bounding box center [577, 442] width 118 height 15
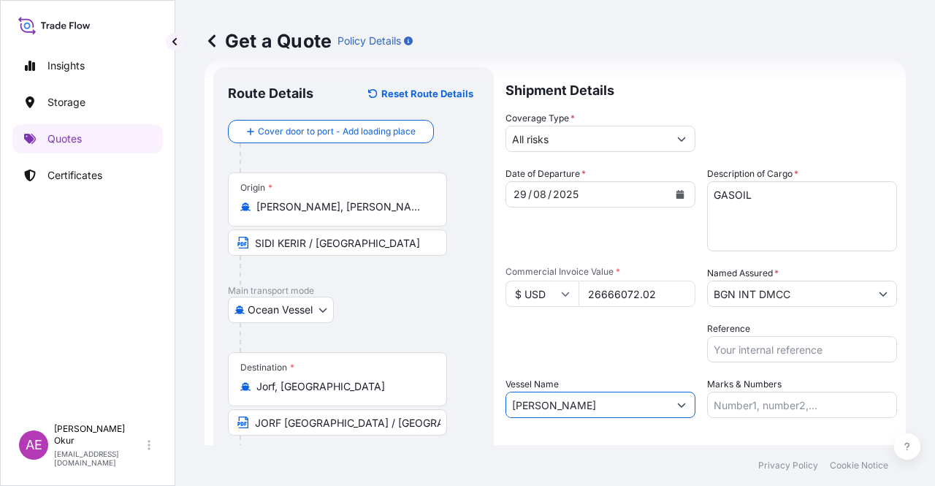
type input "[PERSON_NAME]"
click at [713, 413] on input "Marks & Numbers" at bounding box center [802, 404] width 190 height 26
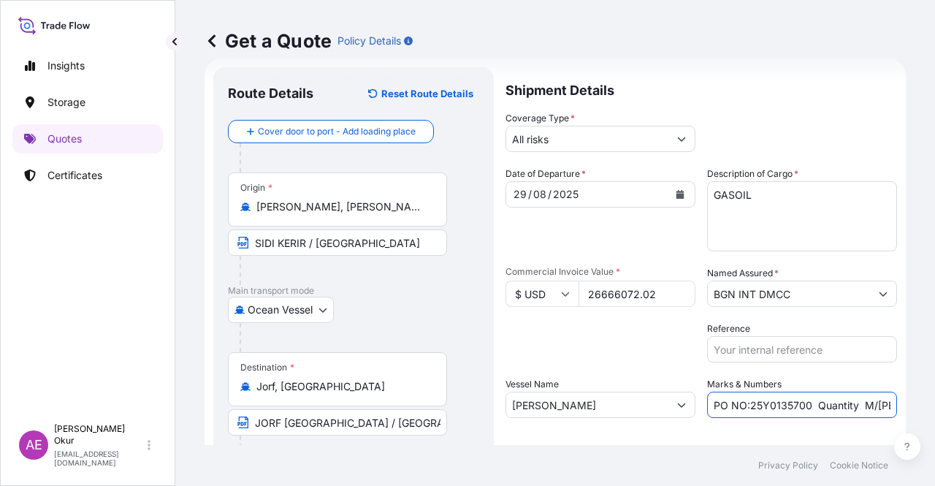
drag, startPoint x: 742, startPoint y: 406, endPoint x: 802, endPoint y: 405, distance: 59.9
click at [802, 405] on input "PO NO:25Y0135700 Quantity M/[PERSON_NAME]: 495,000 Premium: USD 54,04" at bounding box center [802, 404] width 190 height 26
paste input "98400"
drag, startPoint x: 830, startPoint y: 402, endPoint x: 888, endPoint y: 402, distance: 58.4
click at [888, 402] on form "Route Details Reset Route Details Cover door to port - Add loading place Place …" at bounding box center [554, 296] width 701 height 477
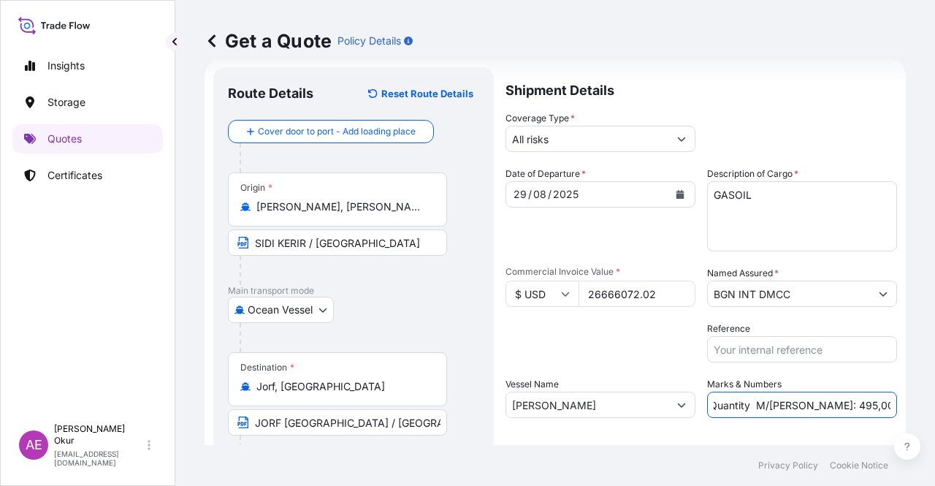
scroll to position [0, 132]
click at [789, 405] on input "PO NO:25Y0198400 Quantity M/[PERSON_NAME]: 495,000 Premium: USD 54,04" at bounding box center [802, 404] width 190 height 26
drag, startPoint x: 769, startPoint y: 405, endPoint x: 809, endPoint y: 404, distance: 40.2
click at [809, 404] on input "PO NO:25Y0198400 Quantity M/[PERSON_NAME]: 495,000 Premium: USD 54,04" at bounding box center [802, 404] width 190 height 26
paste input "32.941,95"
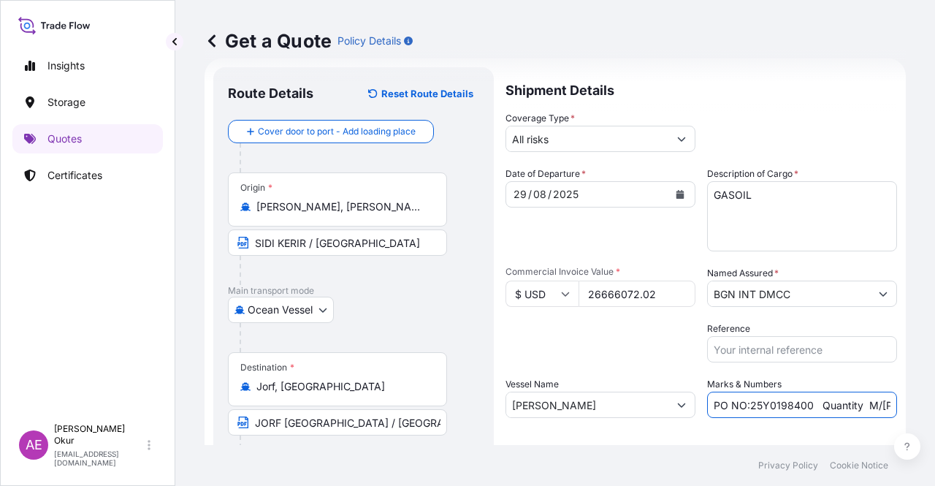
scroll to position [0, 172]
drag, startPoint x: 864, startPoint y: 397, endPoint x: 934, endPoint y: 401, distance: 70.2
click at [934, 401] on div "Get a Quote Policy Details Route Details Reset Route Details Cover door to port…" at bounding box center [554, 222] width 759 height 445
click at [847, 412] on input "PO NO:25Y0198400 Quantity M/[PERSON_NAME]:32.941,95 Premium: USD 54,04" at bounding box center [802, 404] width 190 height 26
drag, startPoint x: 853, startPoint y: 402, endPoint x: 930, endPoint y: 403, distance: 77.4
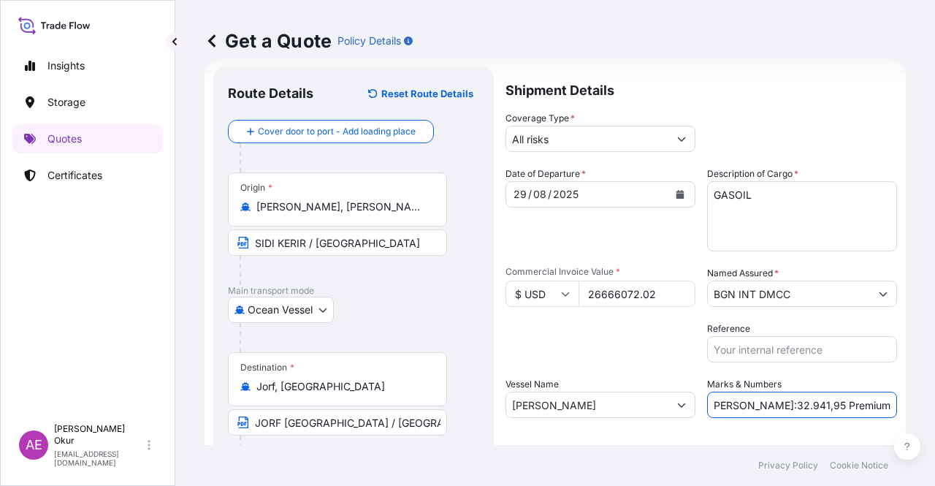
click at [927, 404] on div "Get a Quote Policy Details Route Details Reset Route Details Cover door to port…" at bounding box center [554, 222] width 759 height 445
paste input "2.933,27"
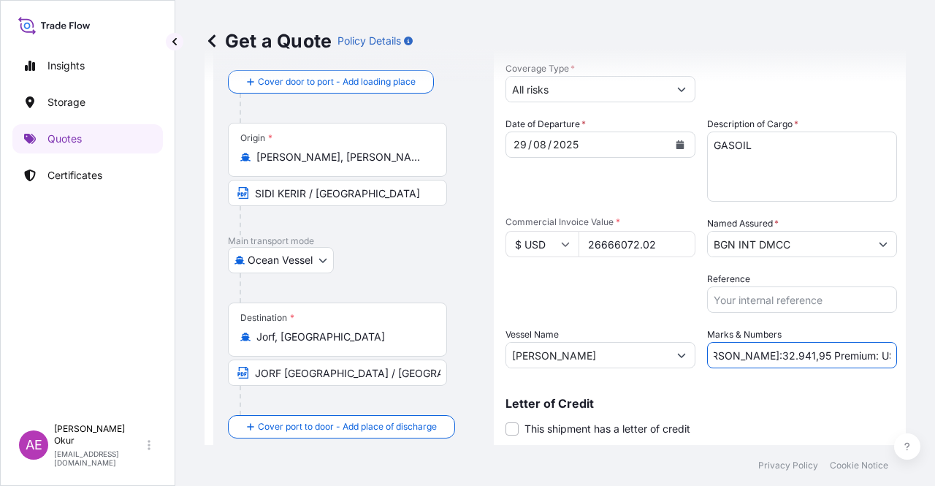
scroll to position [113, 0]
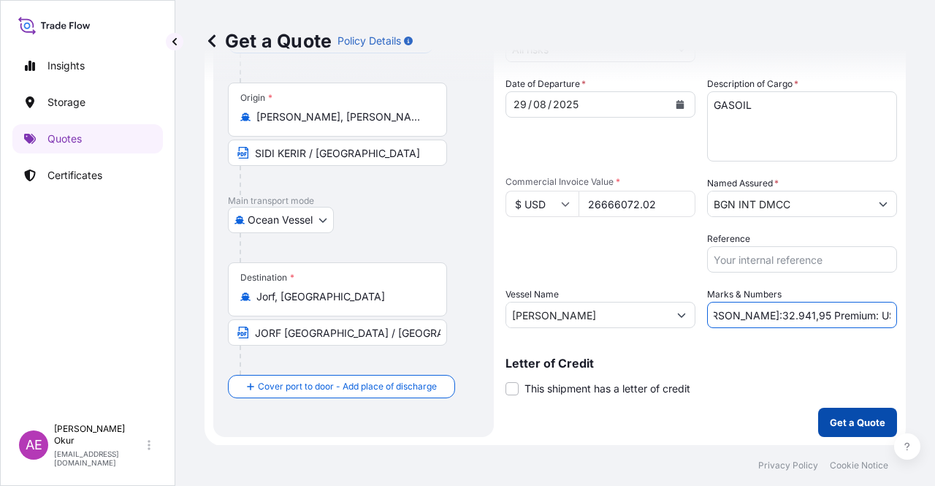
type input "PO NO:25Y0198400 Quantity M/[PERSON_NAME]:32.941,95 Premium: USD 2.933,27"
click at [854, 420] on p "Get a Quote" at bounding box center [858, 422] width 56 height 15
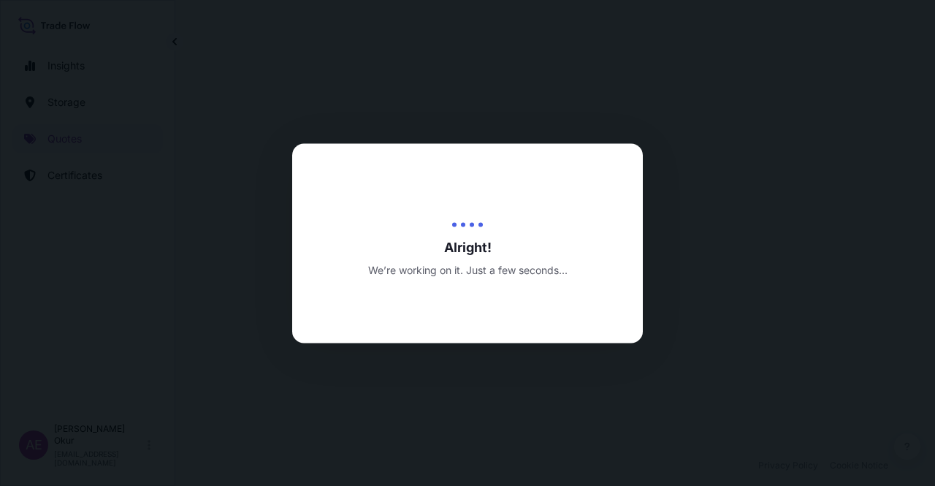
select select "Ocean Vessel"
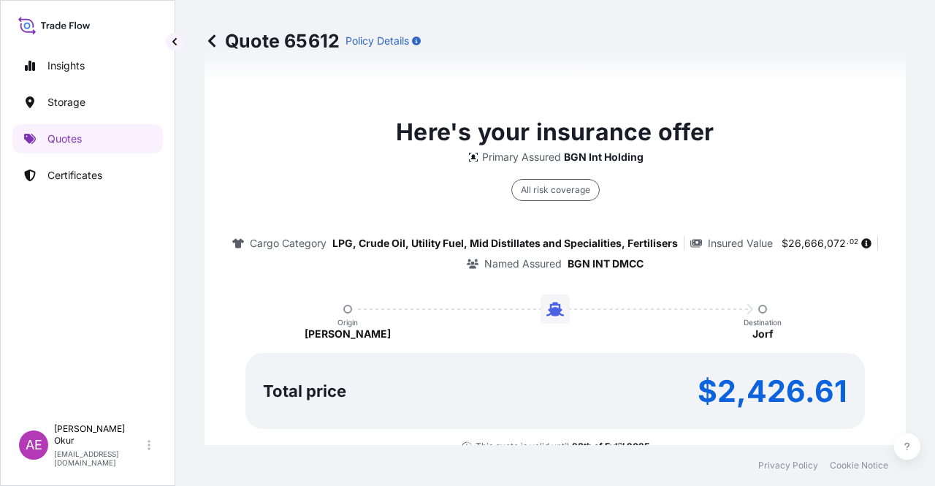
type input "[DATE]"
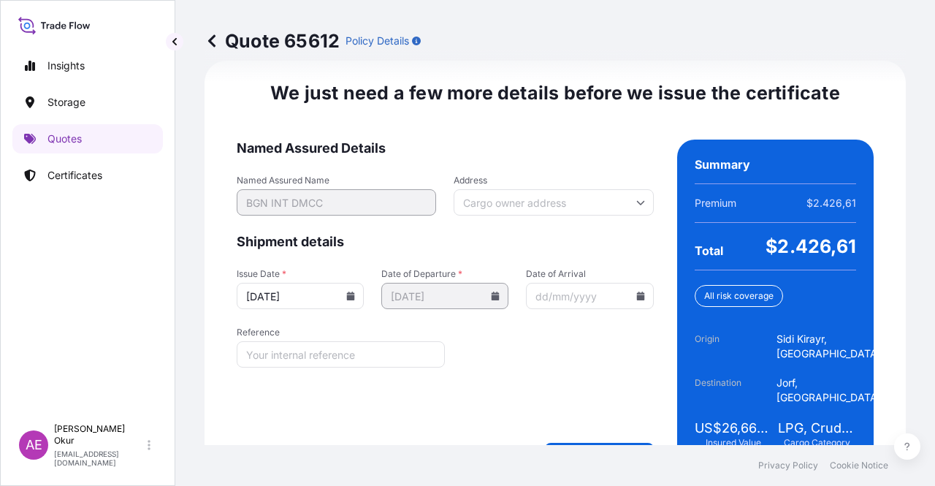
scroll to position [1867, 0]
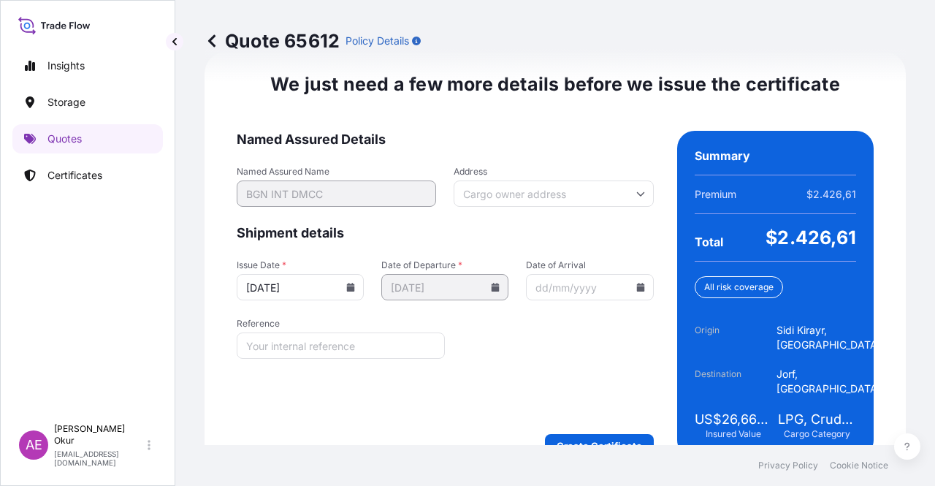
click at [599, 393] on form "Named Assured Details Named Assured Name BGN INT DMCC Address Shipment details …" at bounding box center [445, 294] width 417 height 326
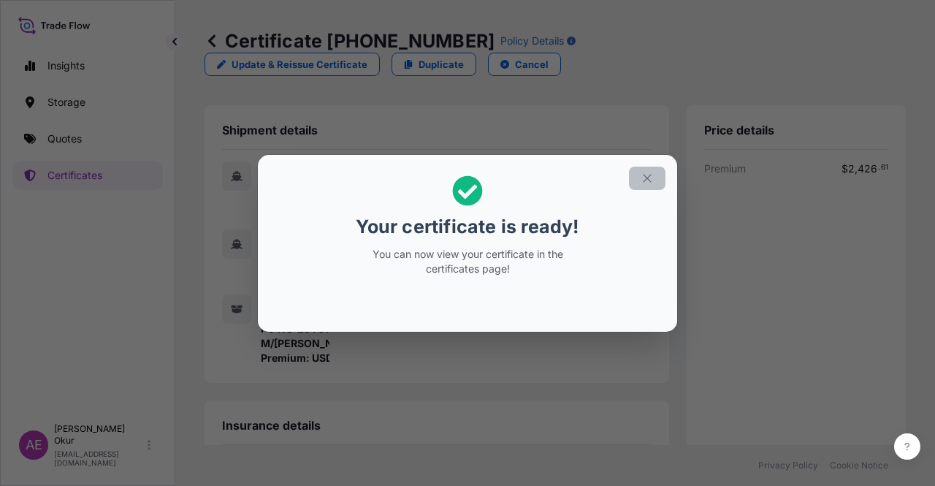
click at [642, 180] on icon "button" at bounding box center [646, 178] width 13 height 13
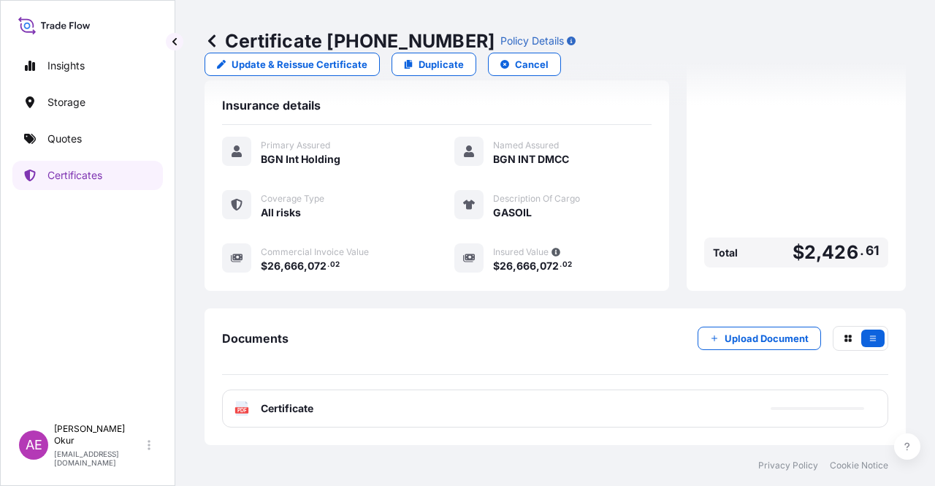
scroll to position [351, 0]
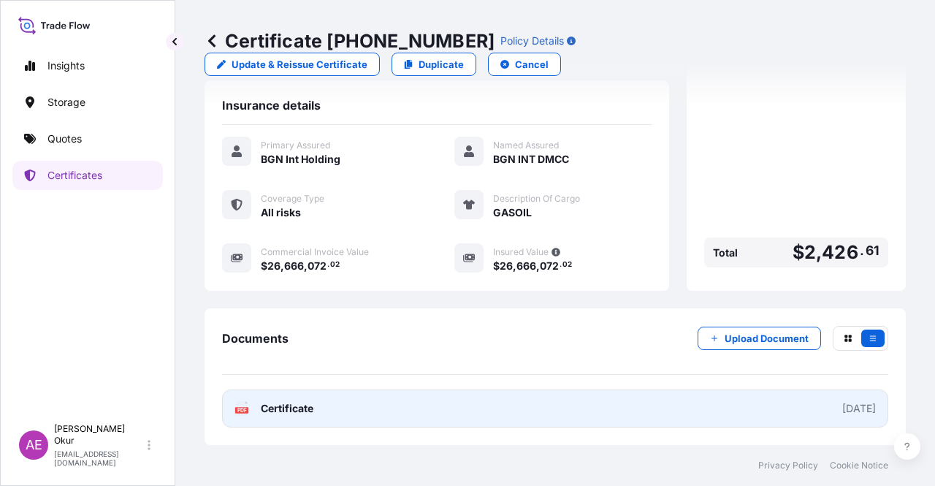
click at [280, 419] on link "PDF Certificate [DATE]" at bounding box center [555, 408] width 666 height 38
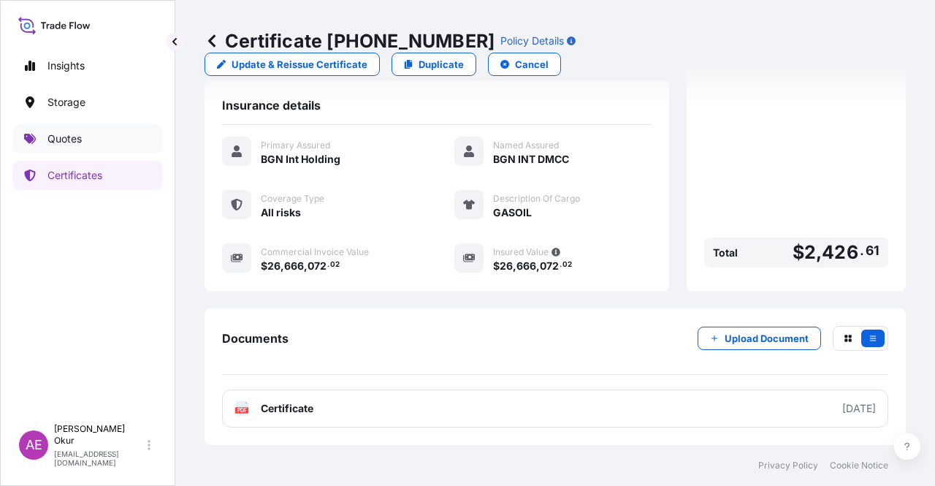
click at [88, 148] on link "Quotes" at bounding box center [87, 138] width 150 height 29
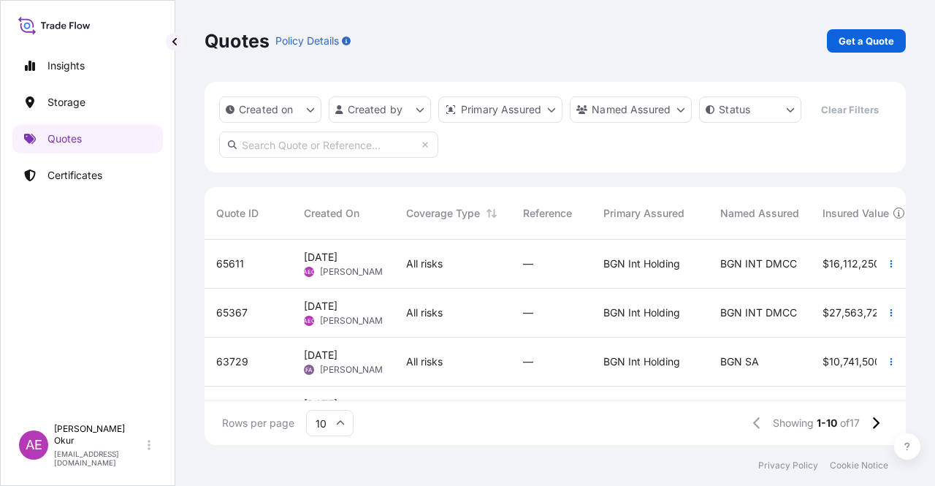
click at [337, 261] on span "[DATE]" at bounding box center [321, 257] width 34 height 15
select select "Ocean Vessel"
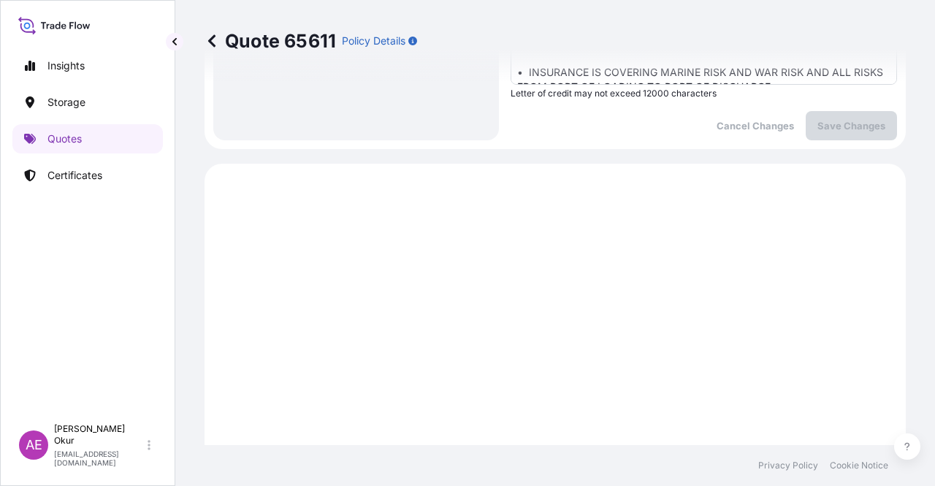
scroll to position [611, 0]
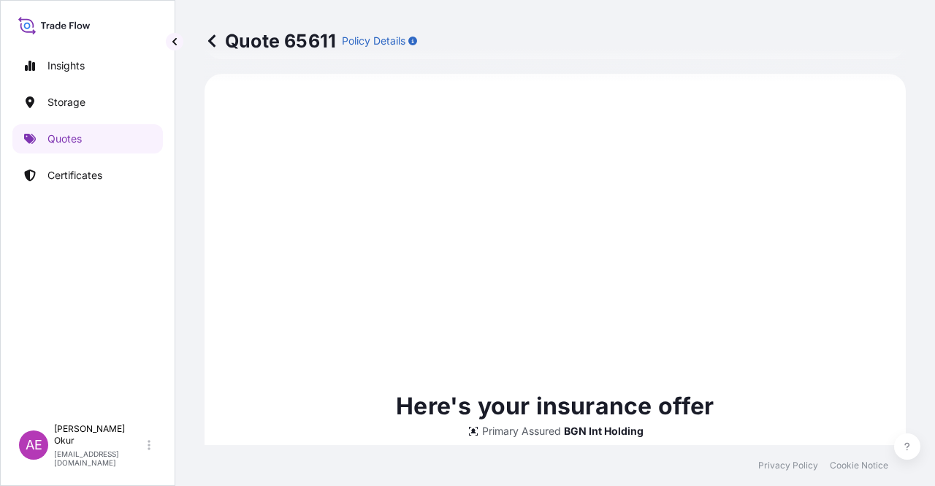
click at [76, 150] on link "Quotes" at bounding box center [87, 138] width 150 height 29
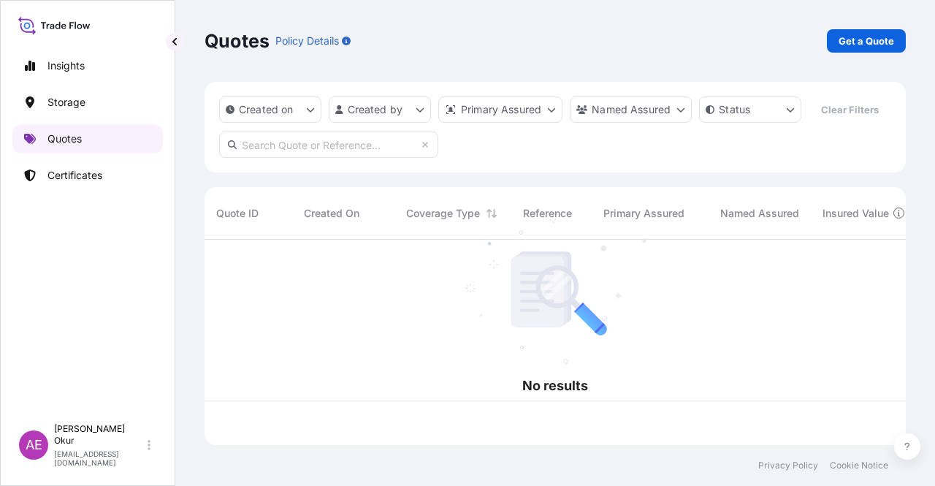
scroll to position [202, 689]
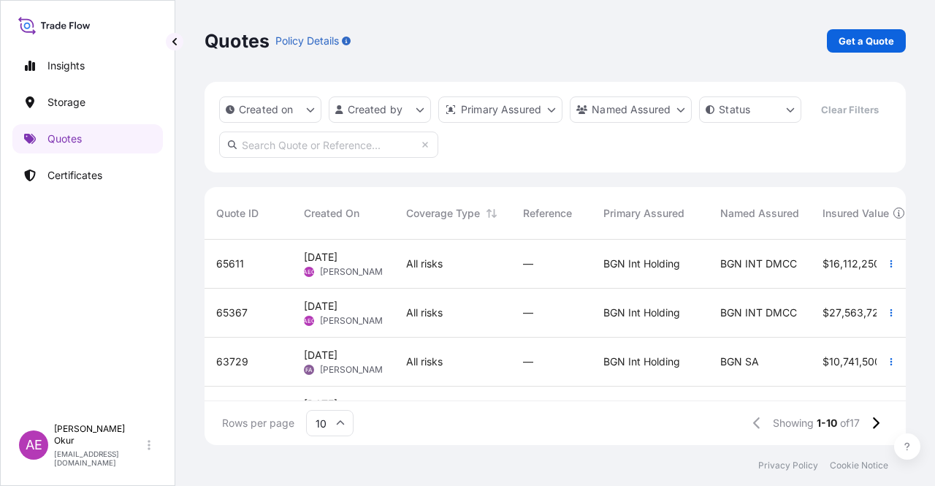
click at [554, 265] on div "—" at bounding box center [551, 263] width 57 height 15
select select "Ocean Vessel"
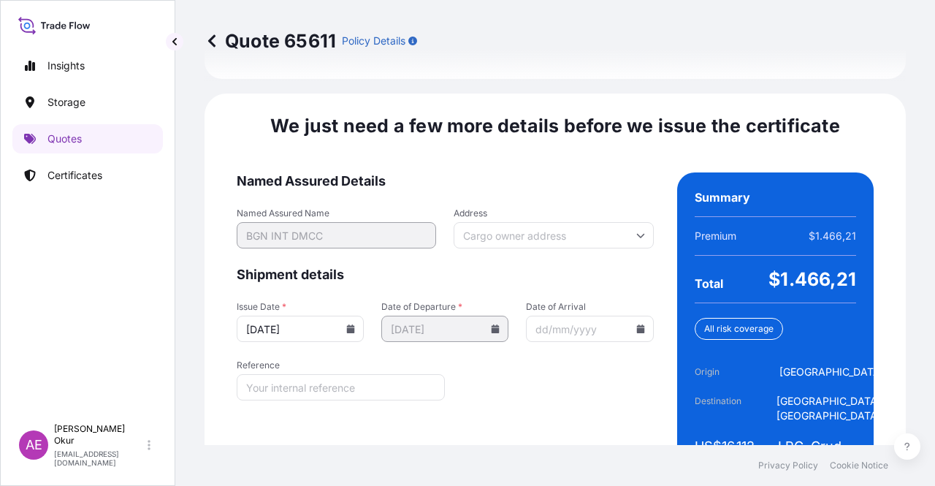
scroll to position [2065, 0]
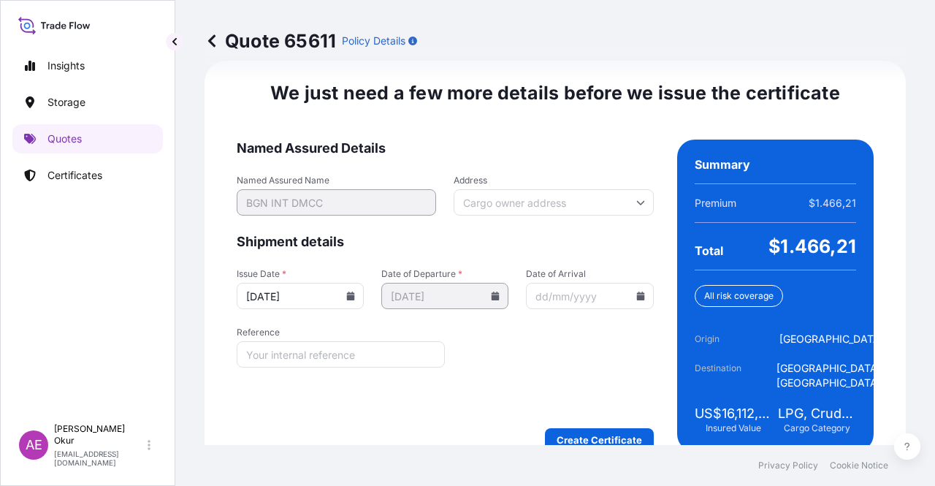
click at [578, 421] on form "Named Assured Details Named Assured Name BGN INT DMCC Address Shipment details …" at bounding box center [445, 295] width 417 height 312
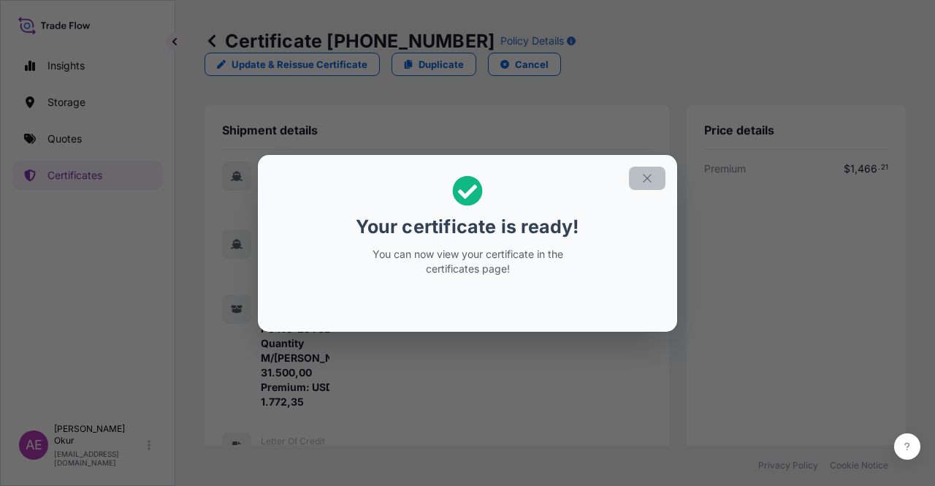
click at [662, 172] on button "button" at bounding box center [647, 178] width 37 height 23
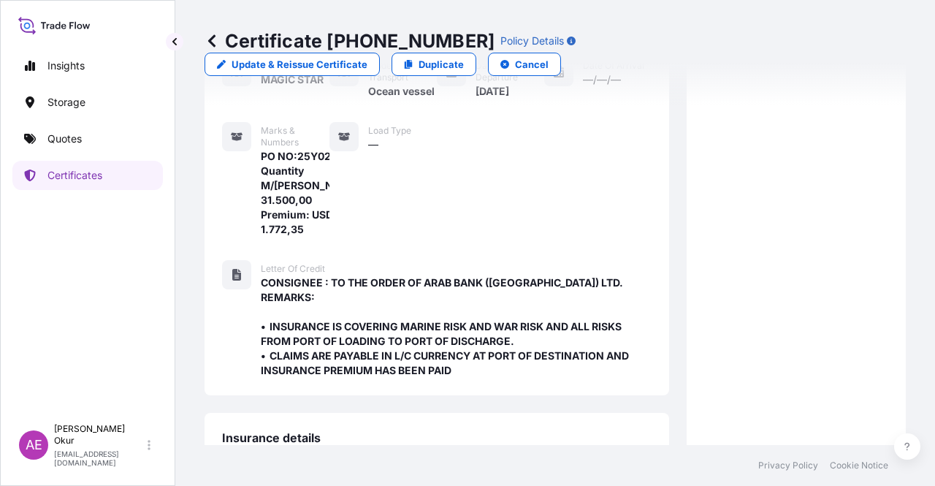
scroll to position [506, 0]
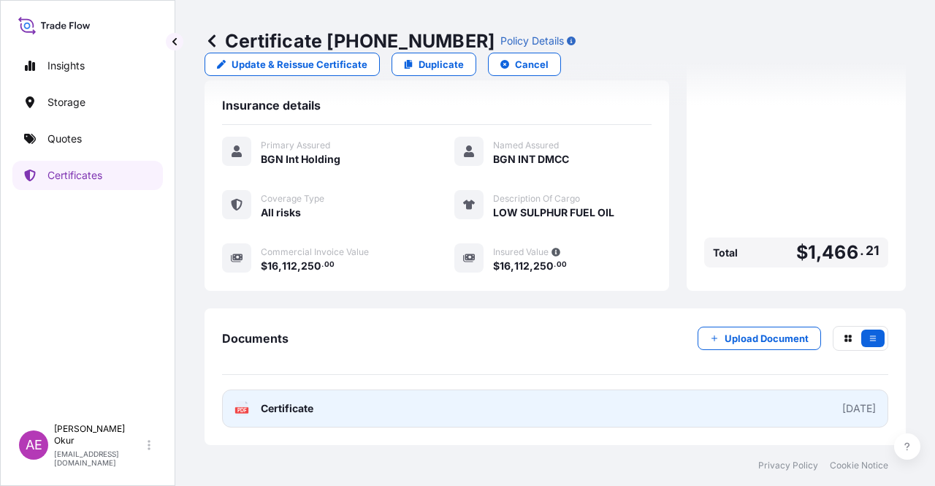
click at [288, 410] on span "Certificate" at bounding box center [287, 408] width 53 height 15
